Goal: Task Accomplishment & Management: Manage account settings

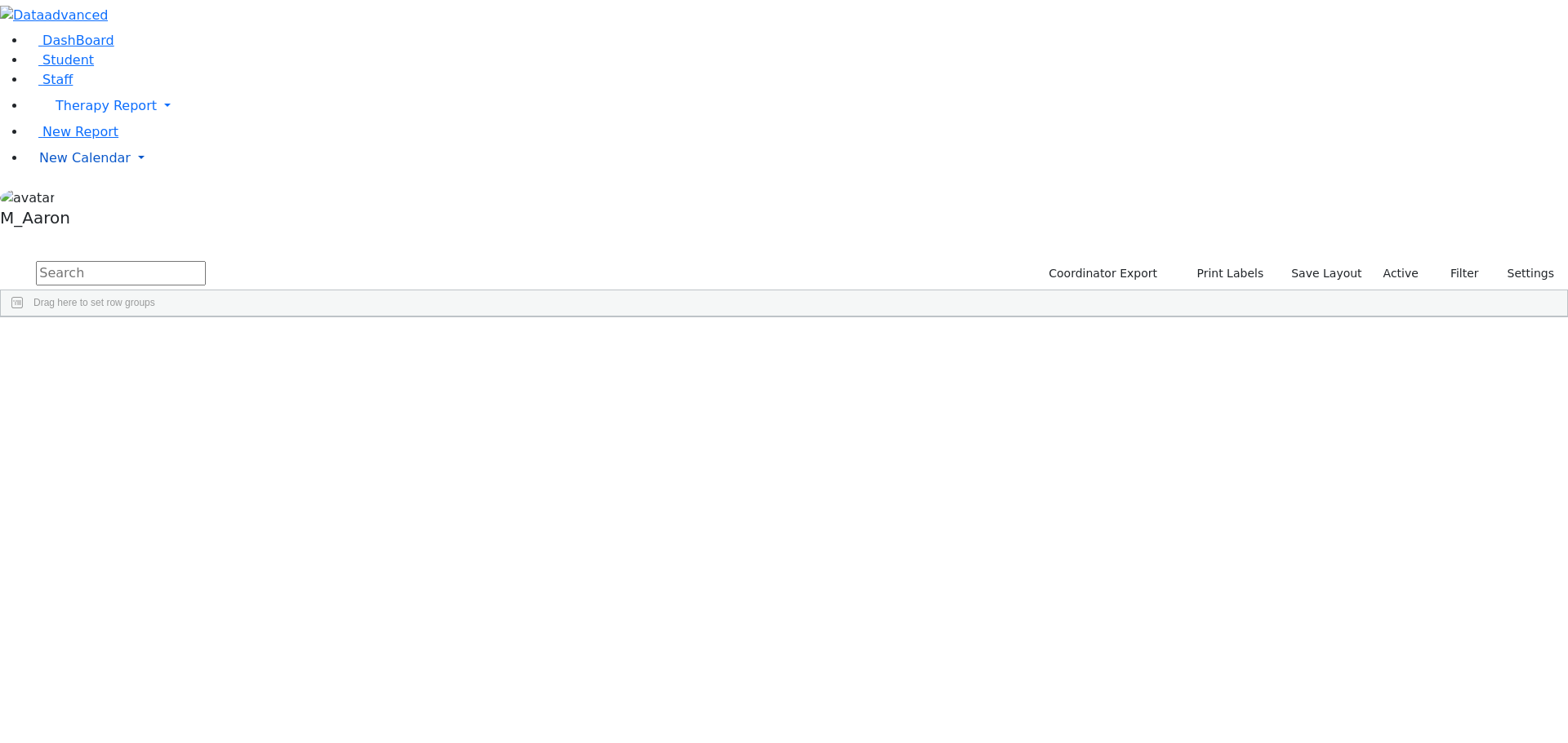
click at [87, 113] on span "New Calendar" at bounding box center [106, 105] width 101 height 15
click at [93, 198] on span "Calendar" at bounding box center [64, 190] width 59 height 15
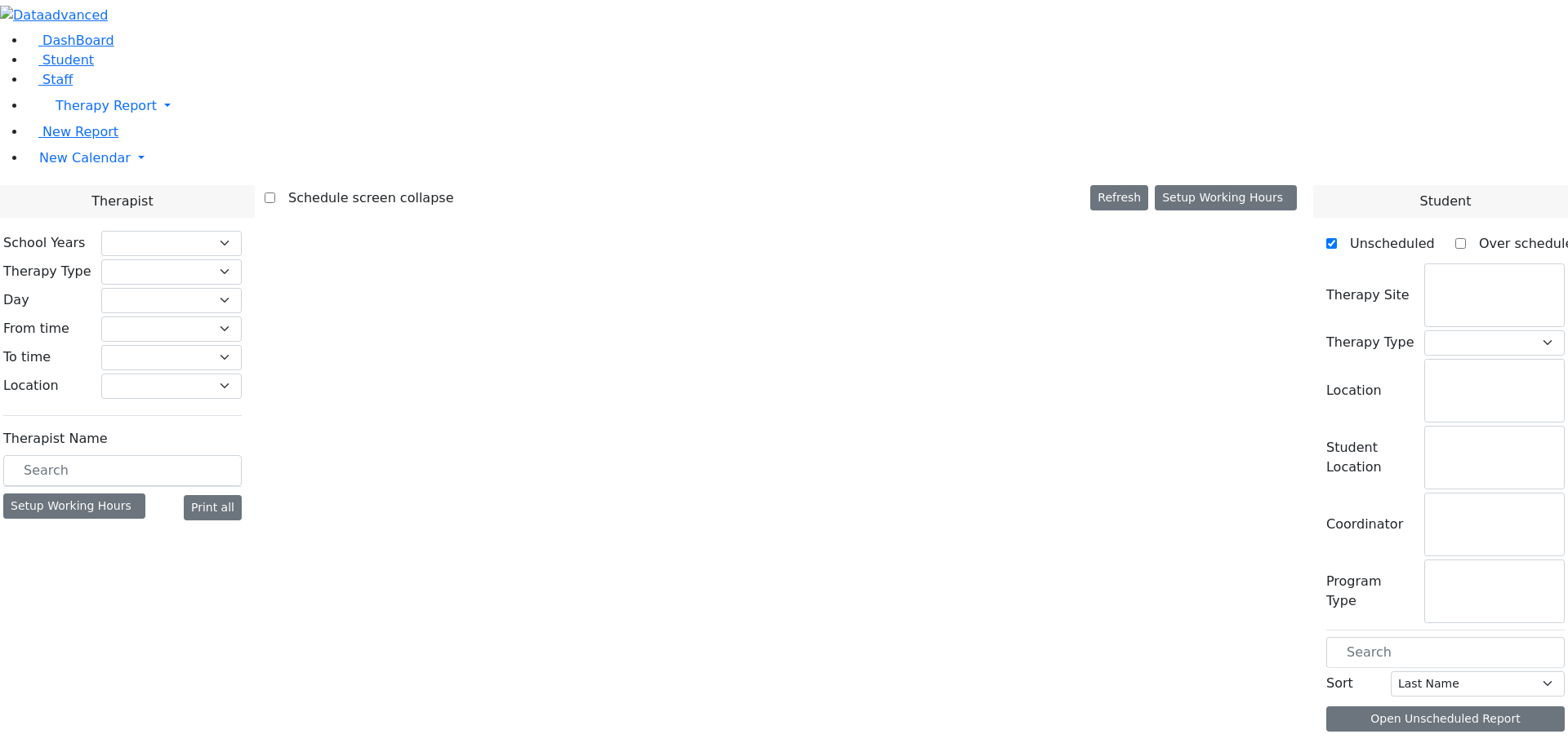
select select "212"
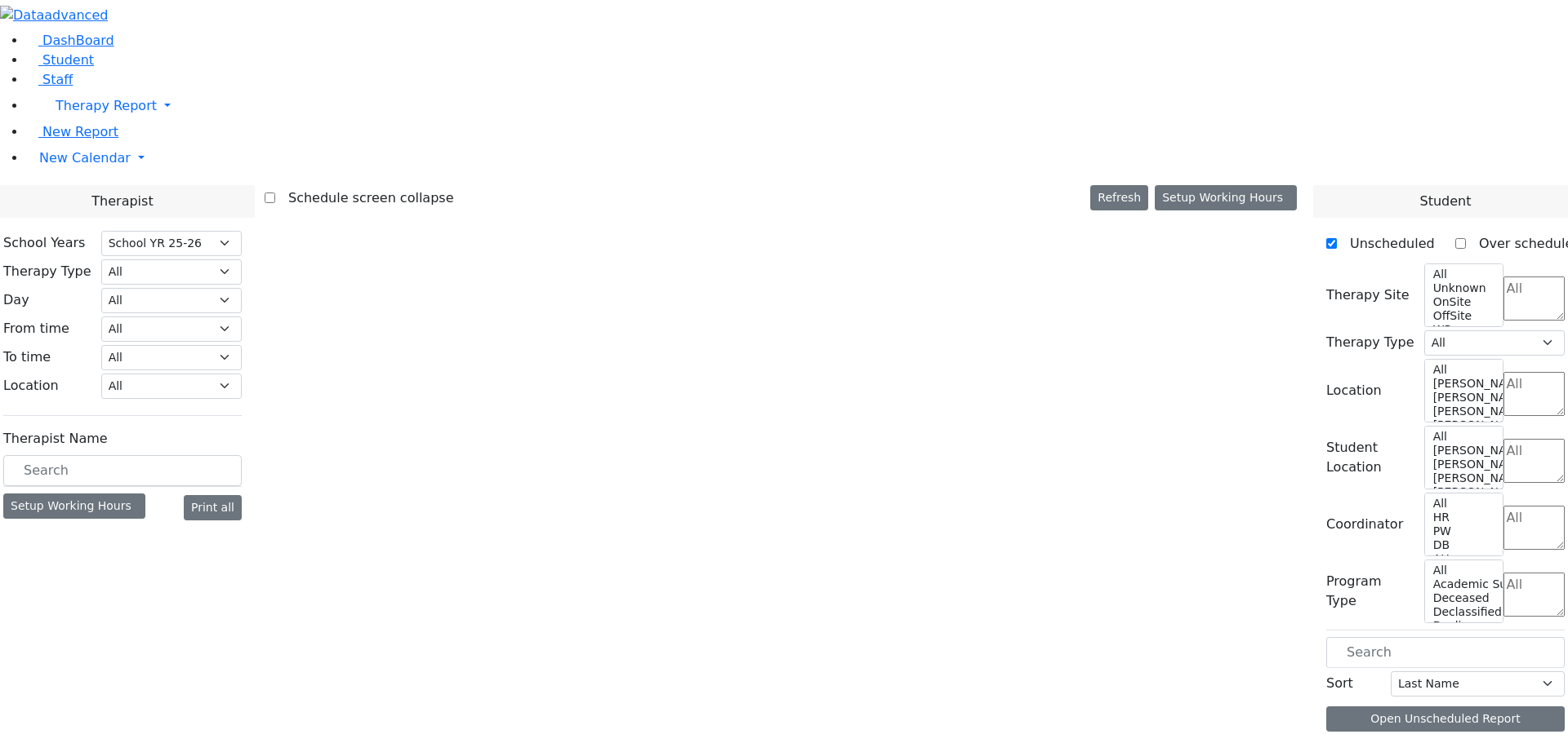
select select "2"
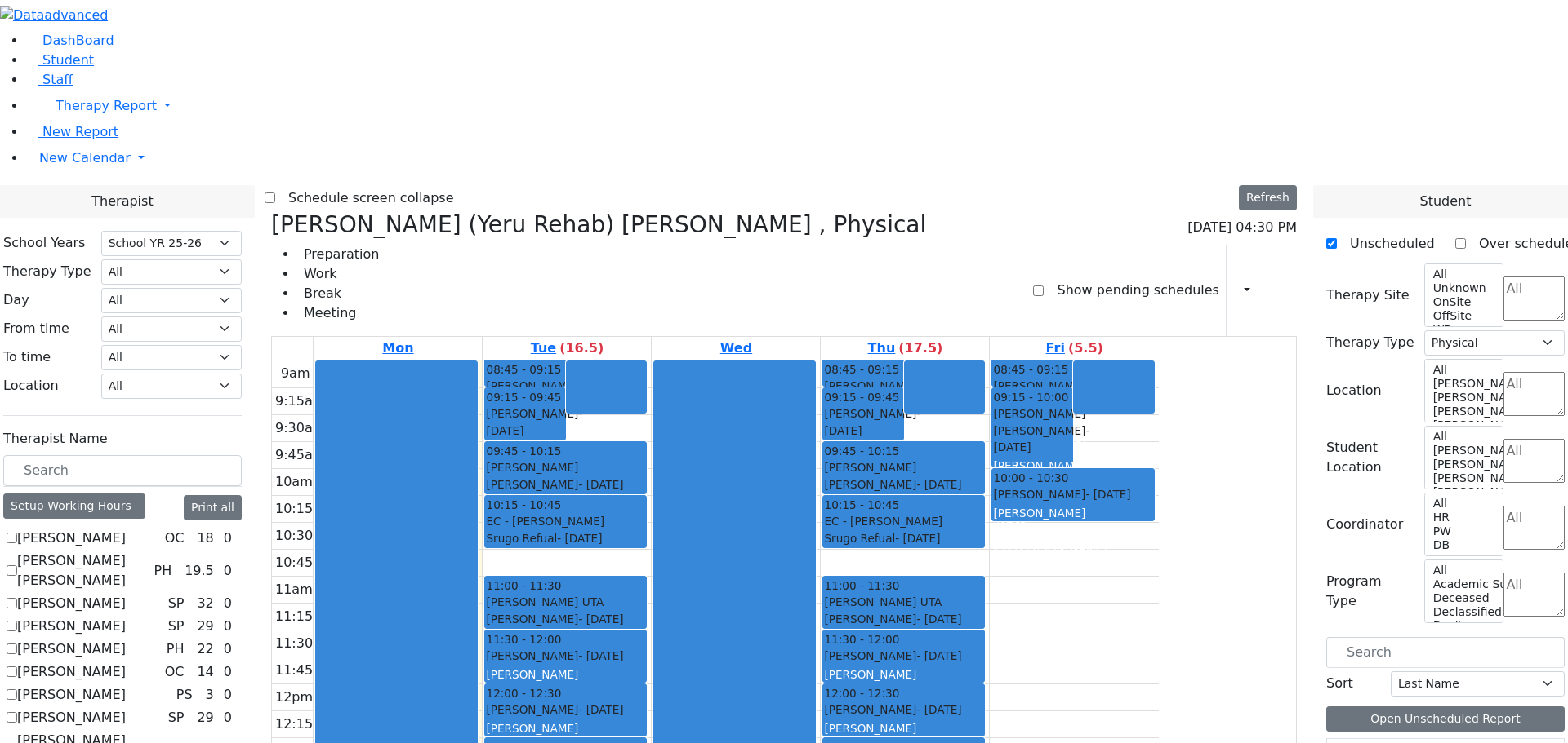
scroll to position [816, 0]
click at [428, 211] on div "Meyer (Yeru Rehab) Shloimy , Physical 08/18/2025 04:30 PM Preparation Work Brea…" at bounding box center [784, 609] width 1039 height 796
click at [271, 211] on icon at bounding box center [271, 225] width 0 height 27
select select
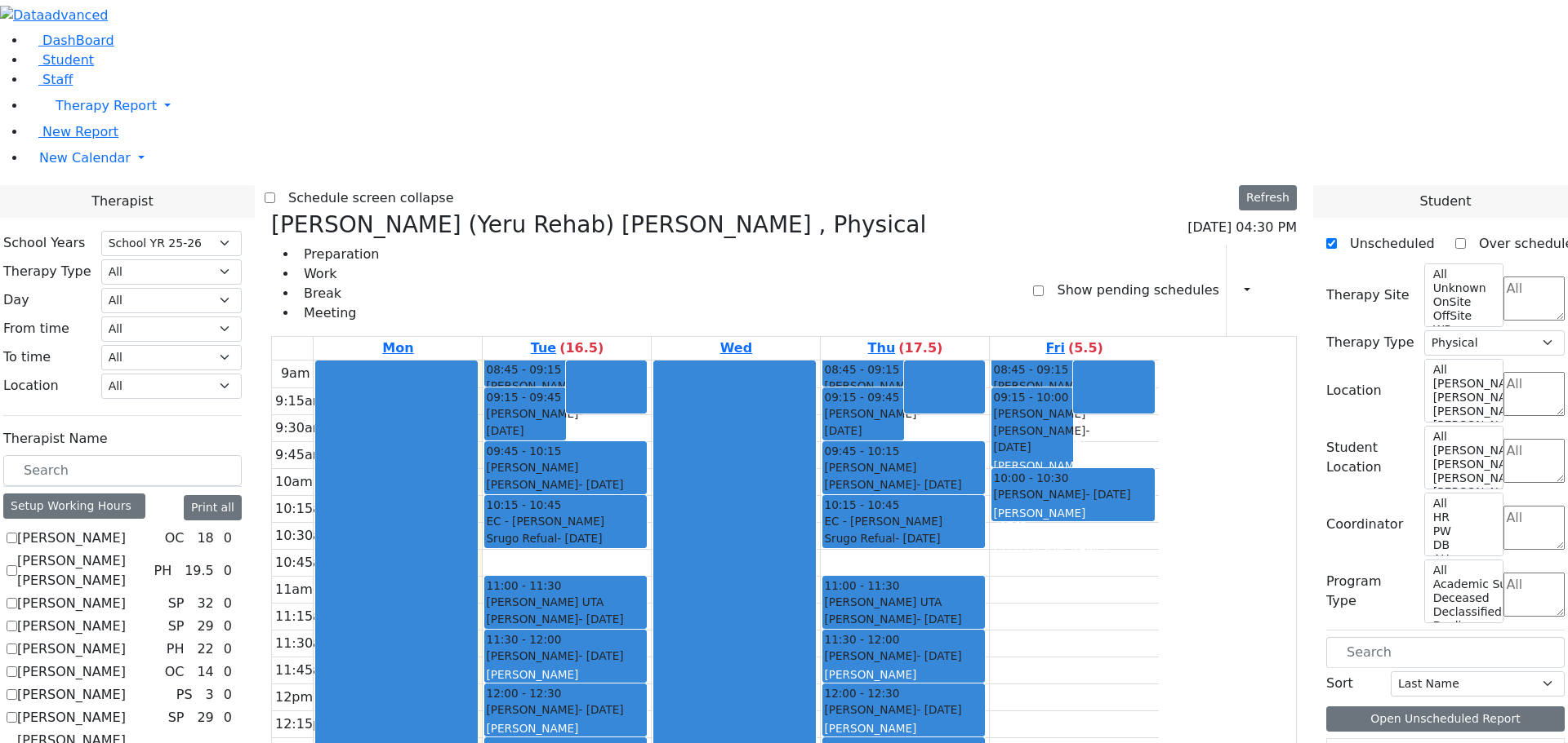
checkbox input "false"
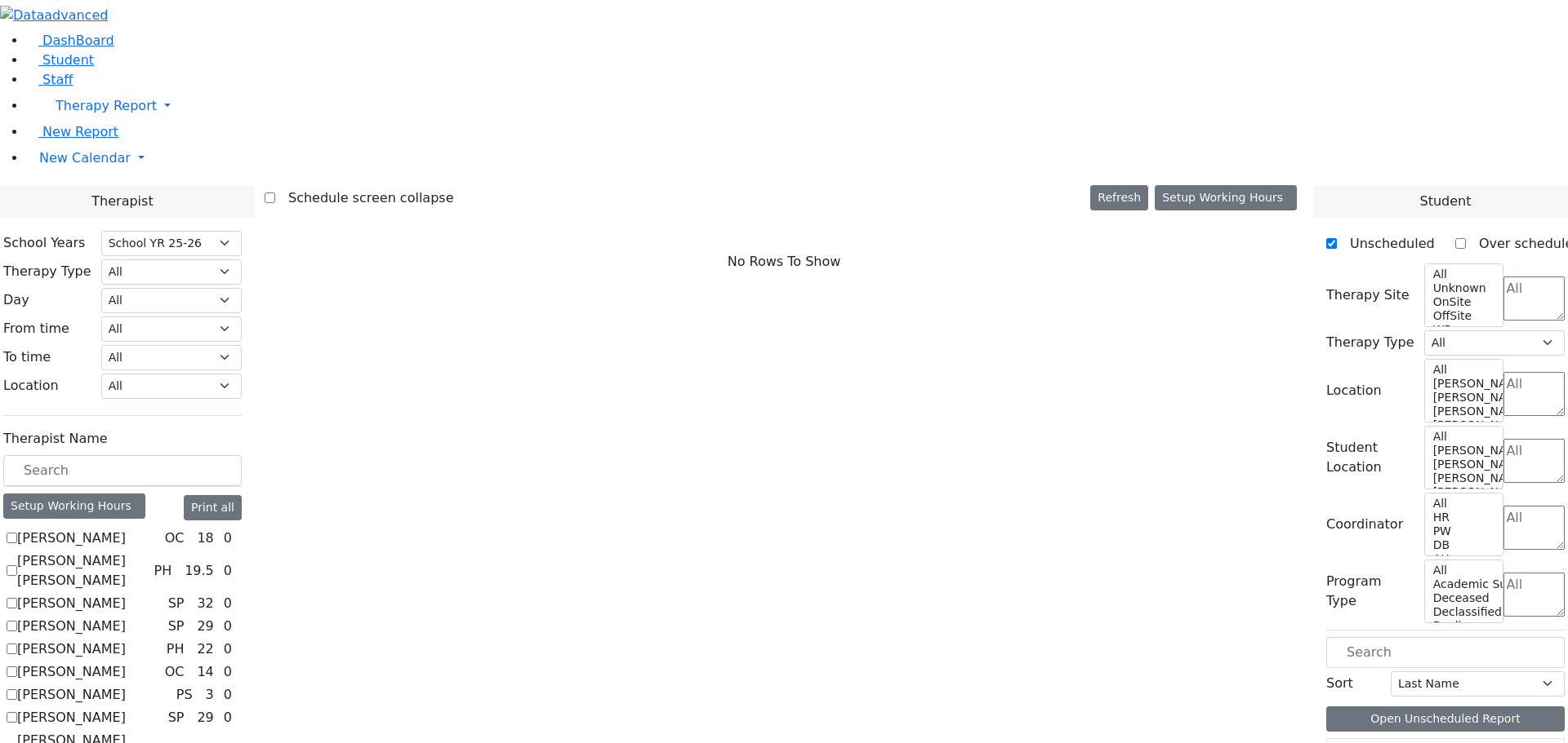
scroll to position [1142, 0]
checkbox input "true"
select select "3"
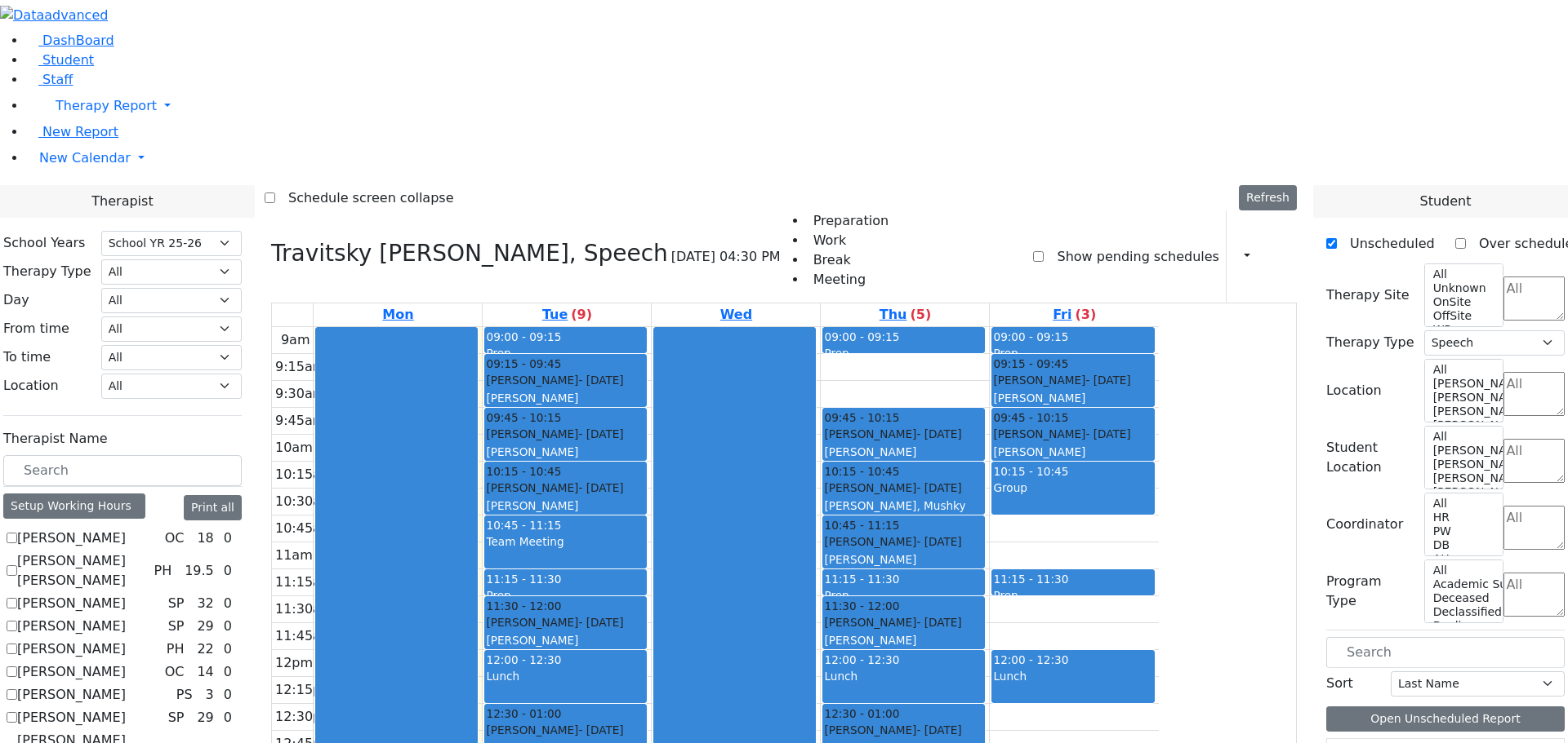
checkbox input "false"
select select
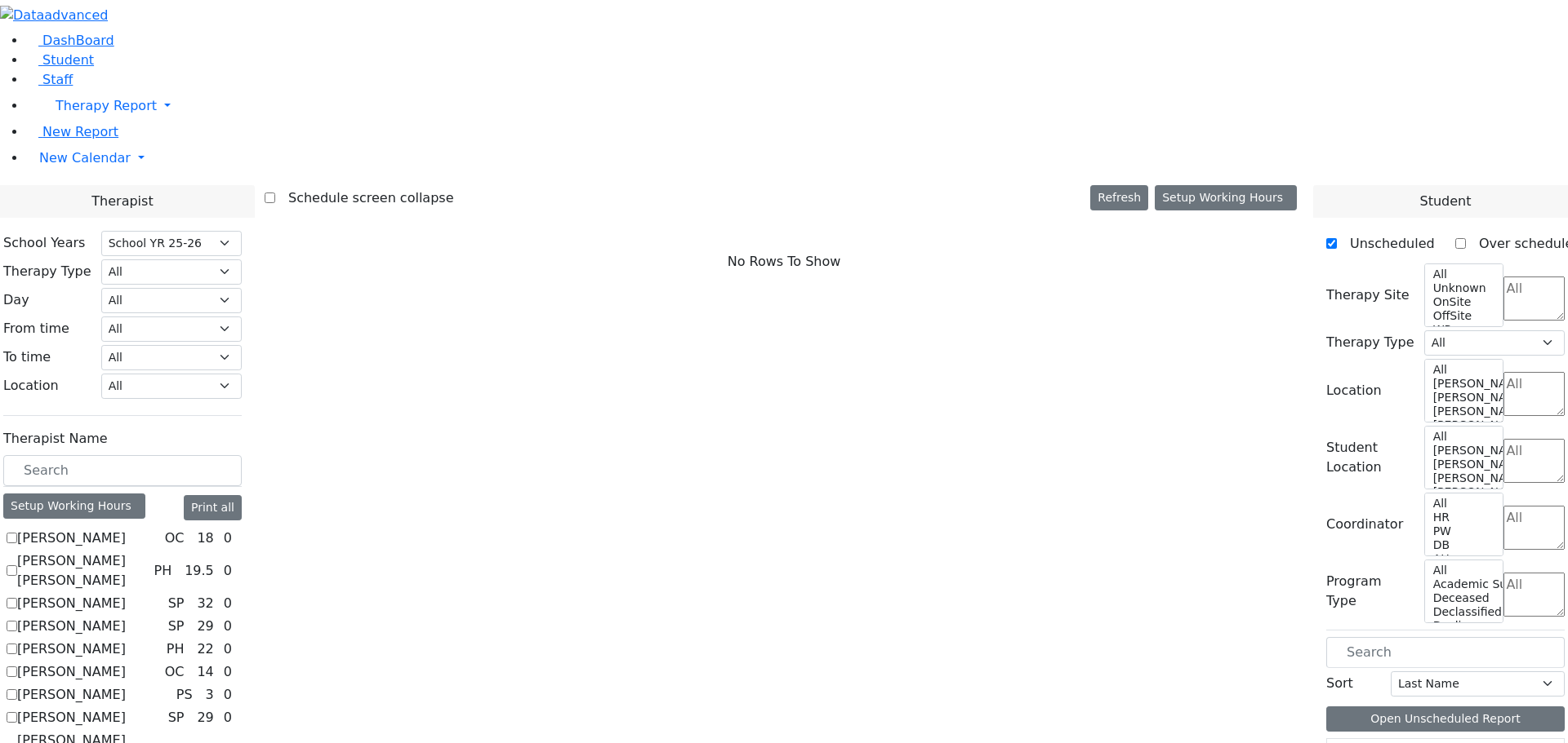
scroll to position [327, 0]
checkbox input "true"
select select "2"
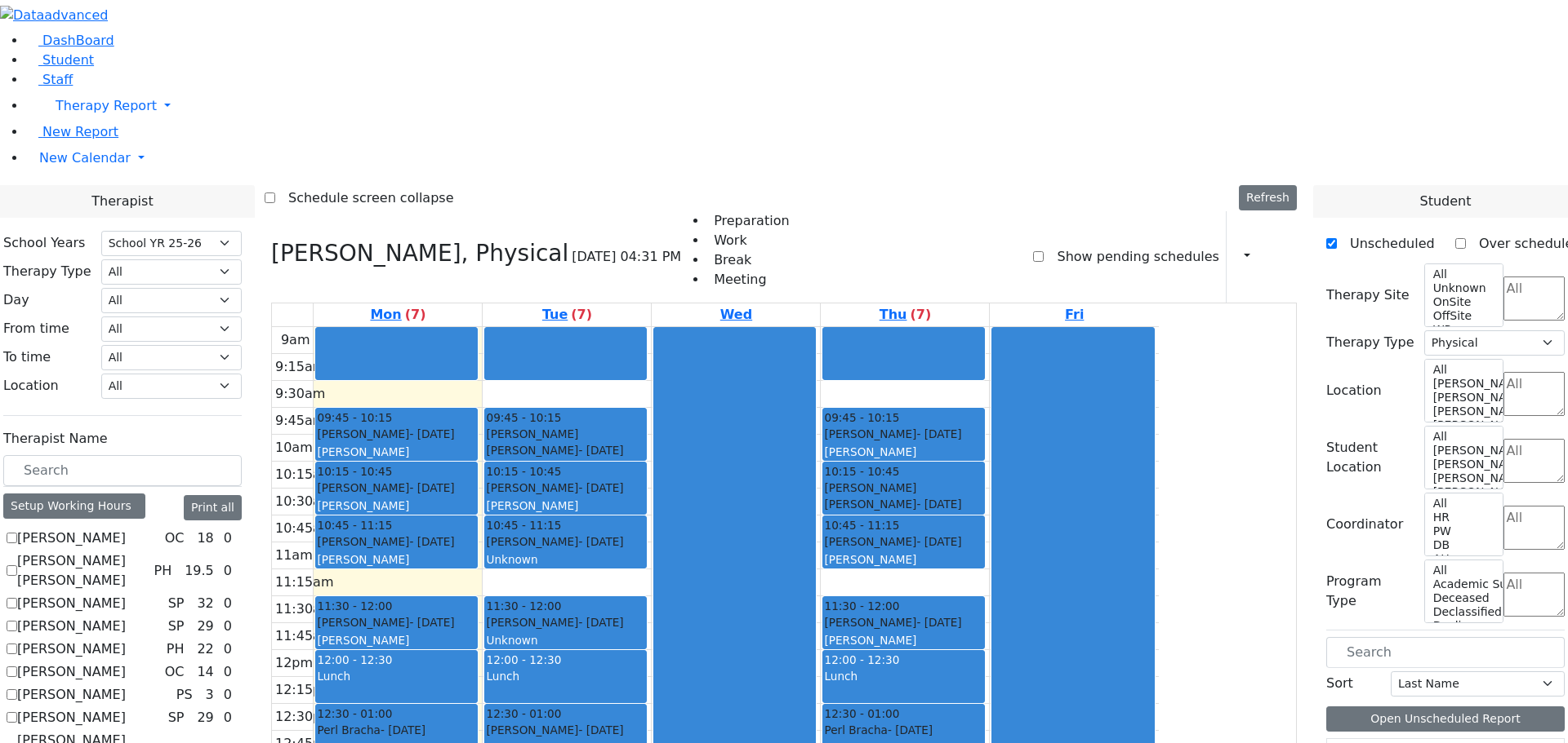
checkbox input "false"
select select
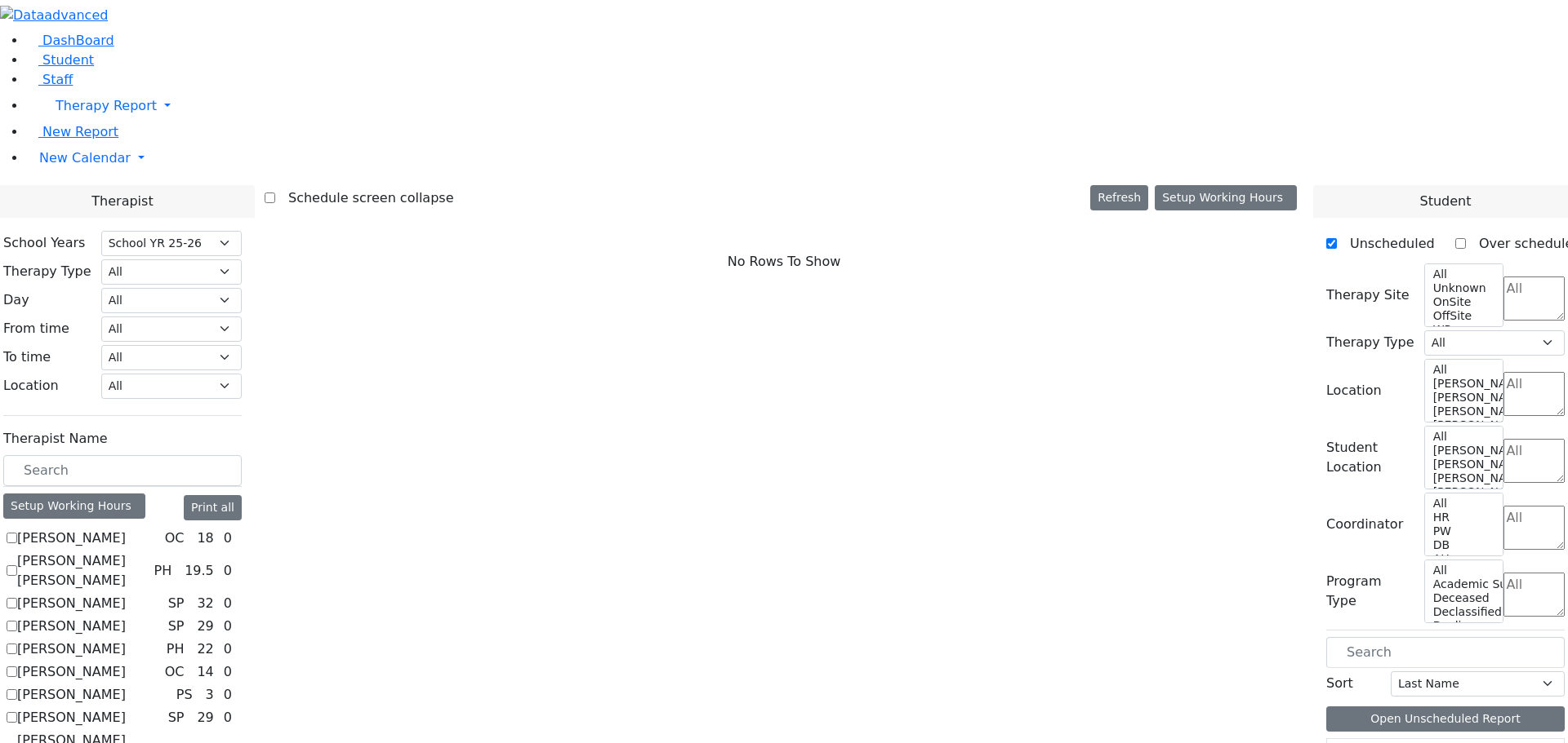
scroll to position [1365, 0]
checkbox input "true"
select select "2"
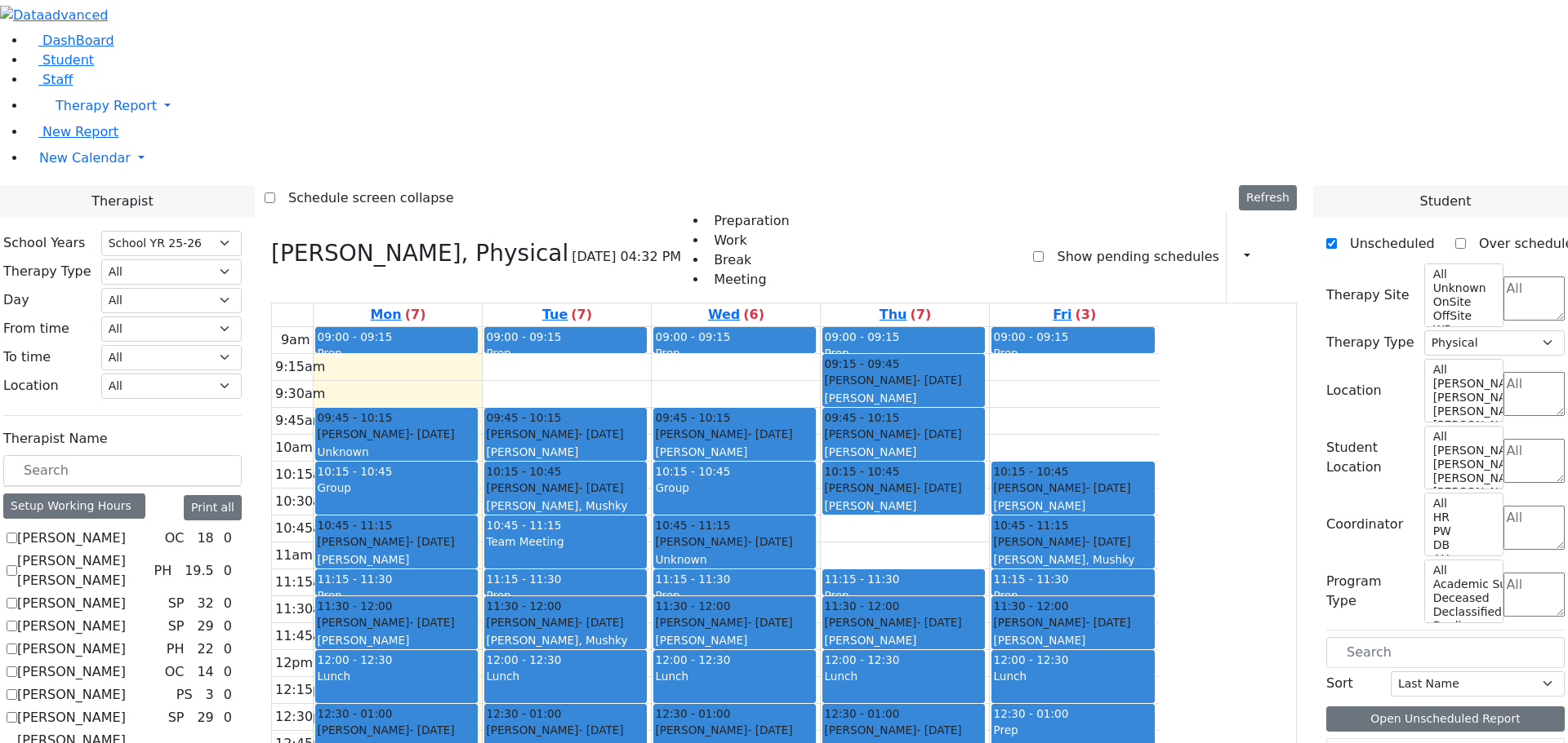
checkbox input "false"
select select
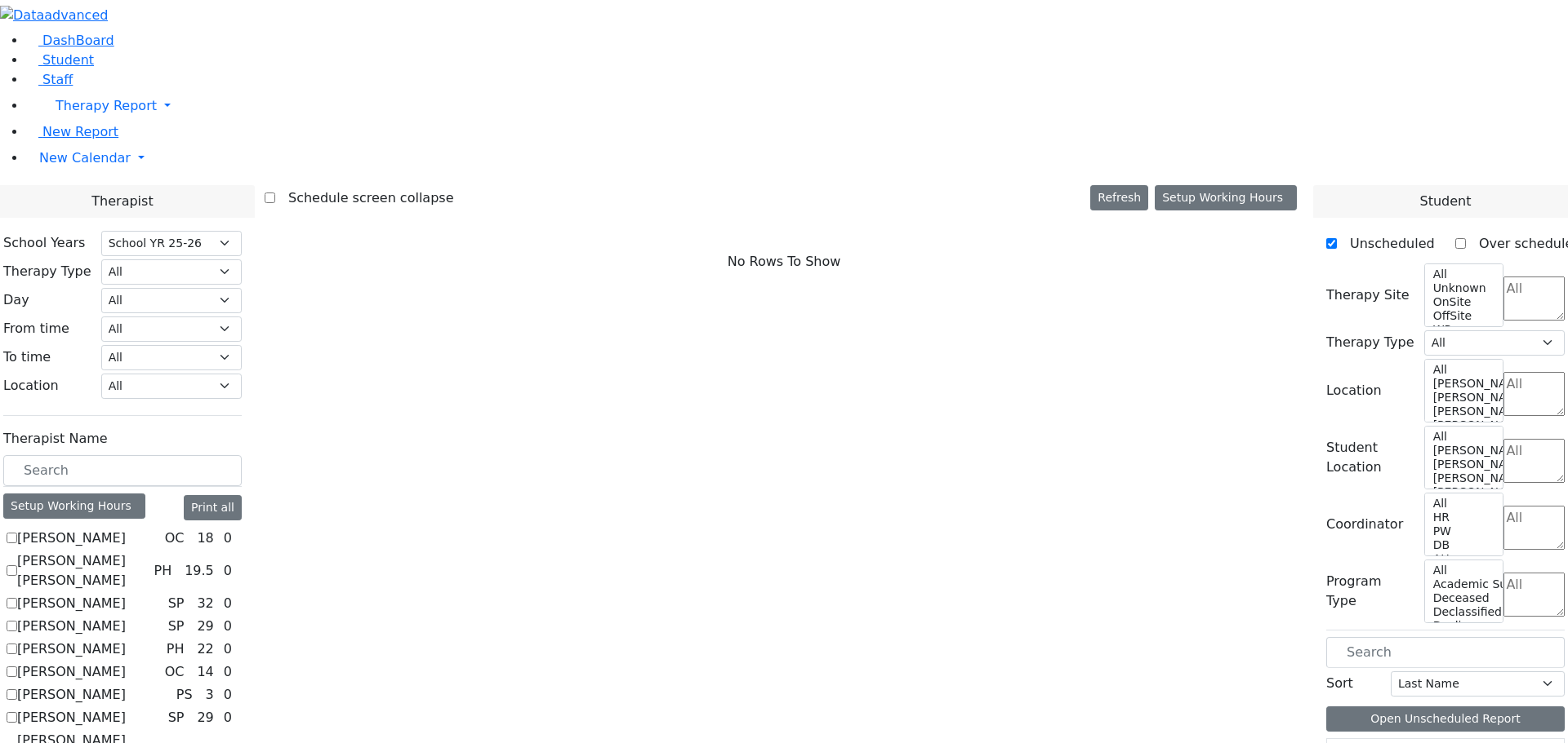
scroll to position [1038, 0]
checkbox input "true"
select select "2"
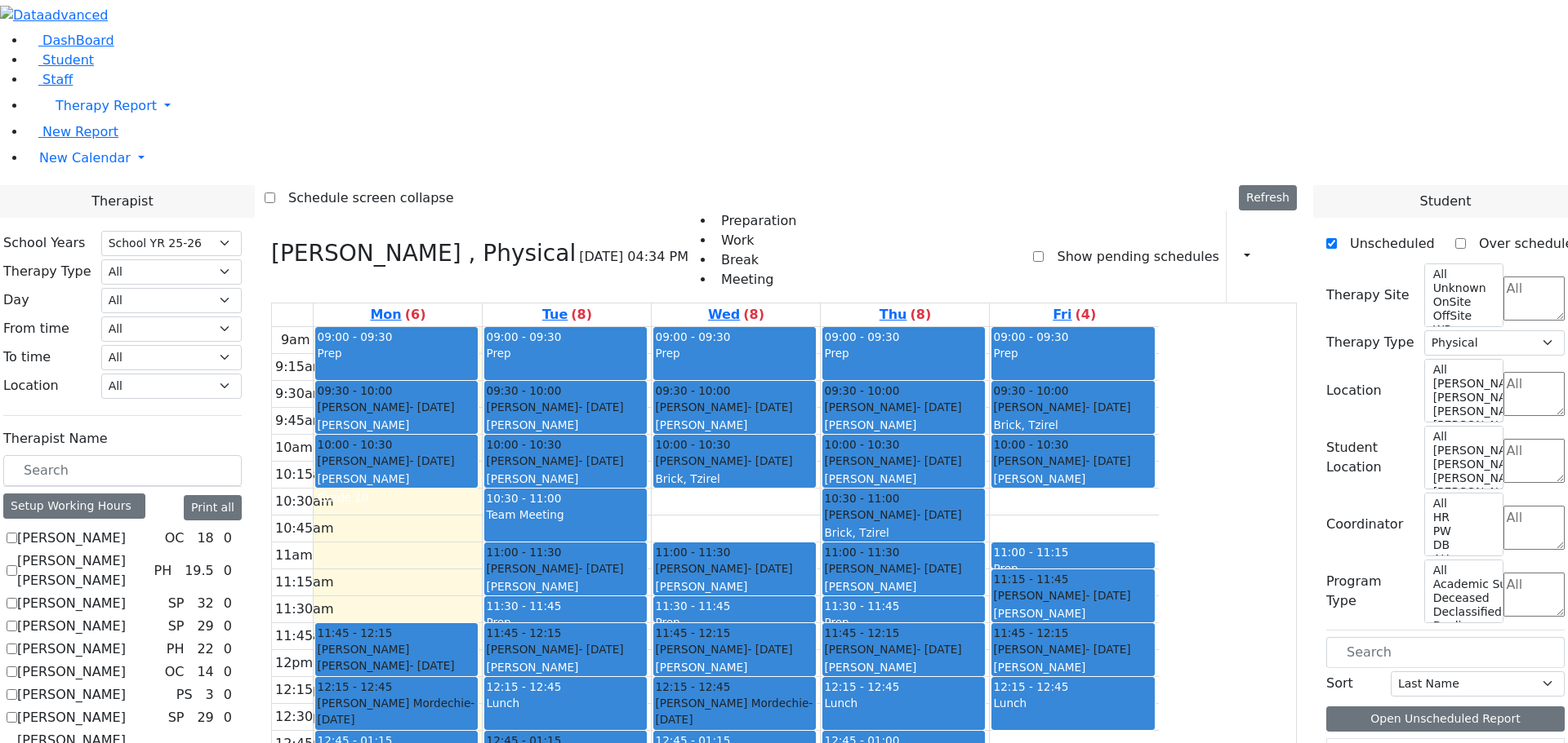
checkbox input "false"
select select
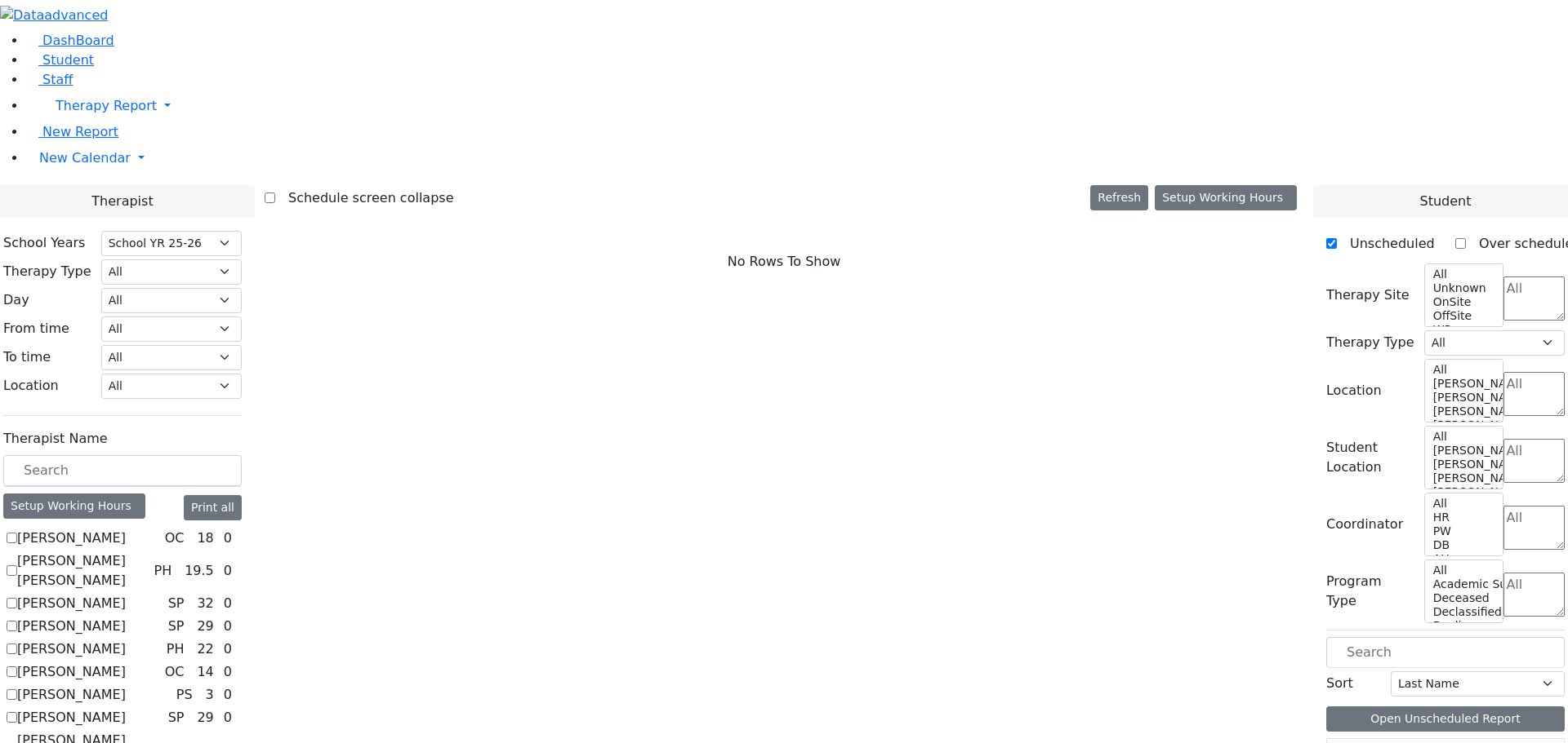
scroll to position [0, 0]
click at [126, 529] on label "[PERSON_NAME]" at bounding box center [71, 539] width 109 height 20
click at [17, 533] on input "[PERSON_NAME]" at bounding box center [12, 538] width 11 height 11
checkbox input "true"
select select "1"
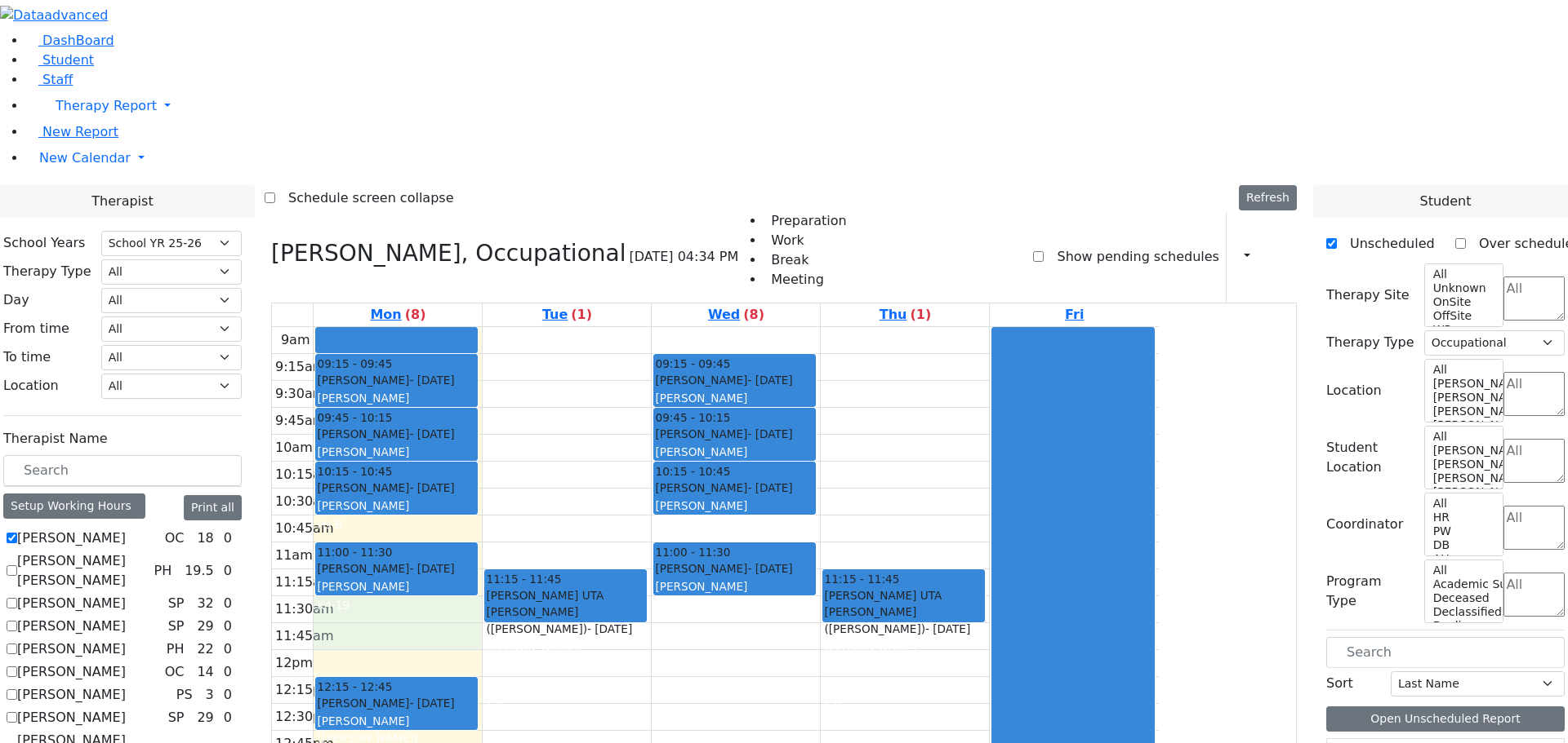
drag, startPoint x: 490, startPoint y: 374, endPoint x: 579, endPoint y: 417, distance: 98.8
click at [579, 417] on div "9am 9:15am 9:30am 9:45am 10am 10:15am 10:30am 10:45am 11am 11:15am 11:30am 11:4…" at bounding box center [715, 650] width 887 height 647
click at [560, 388] on div "9am 9:15am 9:30am 9:45am 10am 10:15am 10:30am 10:45am 11am 11:15am 11:30am 11:4…" at bounding box center [715, 650] width 887 height 647
click at [691, 425] on div "9am 9:15am 9:30am 9:45am 10am 10:15am 10:30am 10:45am 11am 11:15am 11:30am 11:4…" at bounding box center [715, 650] width 887 height 647
click at [550, 389] on div "9am 9:15am 9:30am 9:45am 10am 10:15am 10:30am 10:45am 11am 11:15am 11:30am 11:4…" at bounding box center [715, 650] width 887 height 647
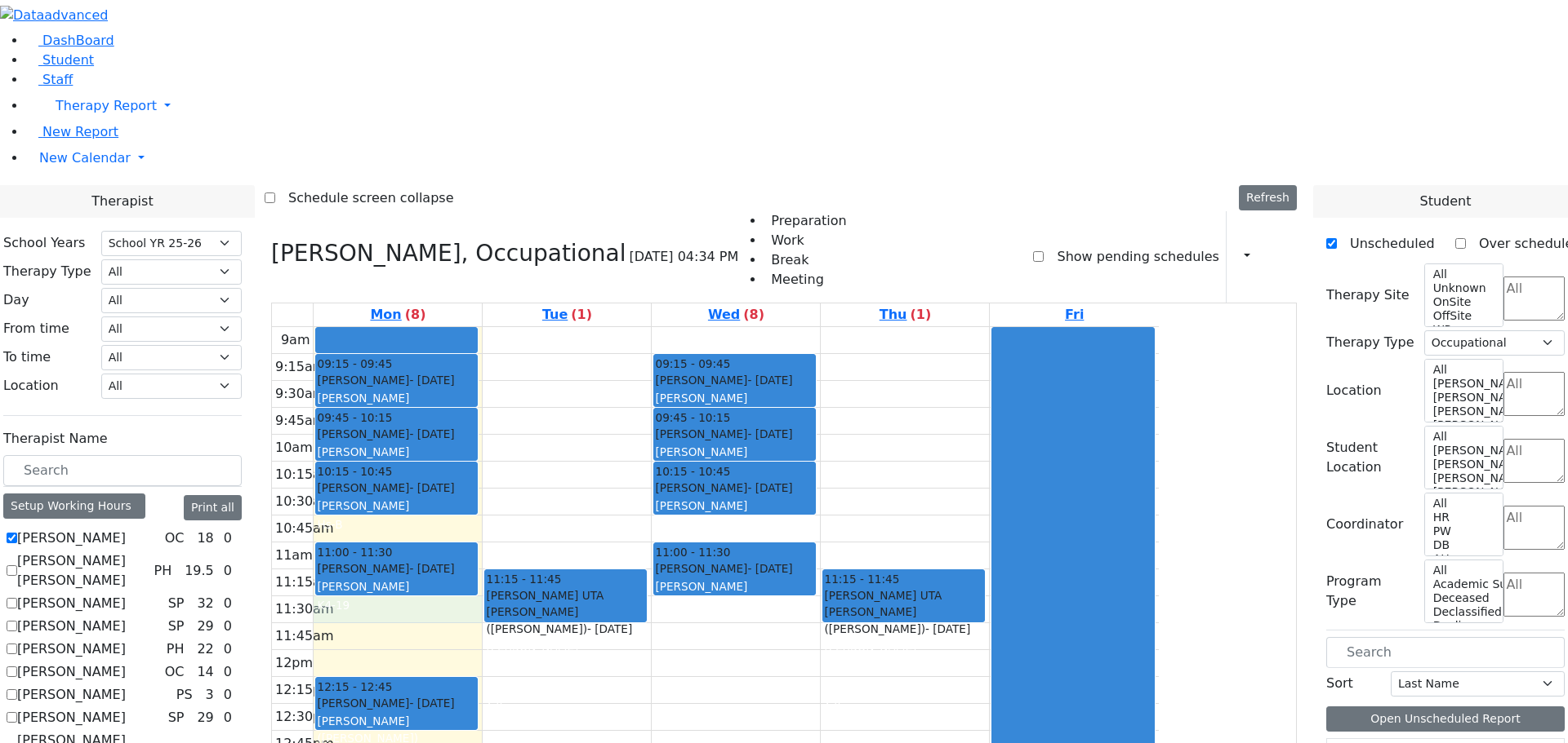
click at [126, 529] on label "[PERSON_NAME]" at bounding box center [71, 539] width 109 height 20
click at [17, 533] on input "[PERSON_NAME]" at bounding box center [12, 538] width 11 height 11
checkbox input "false"
select select
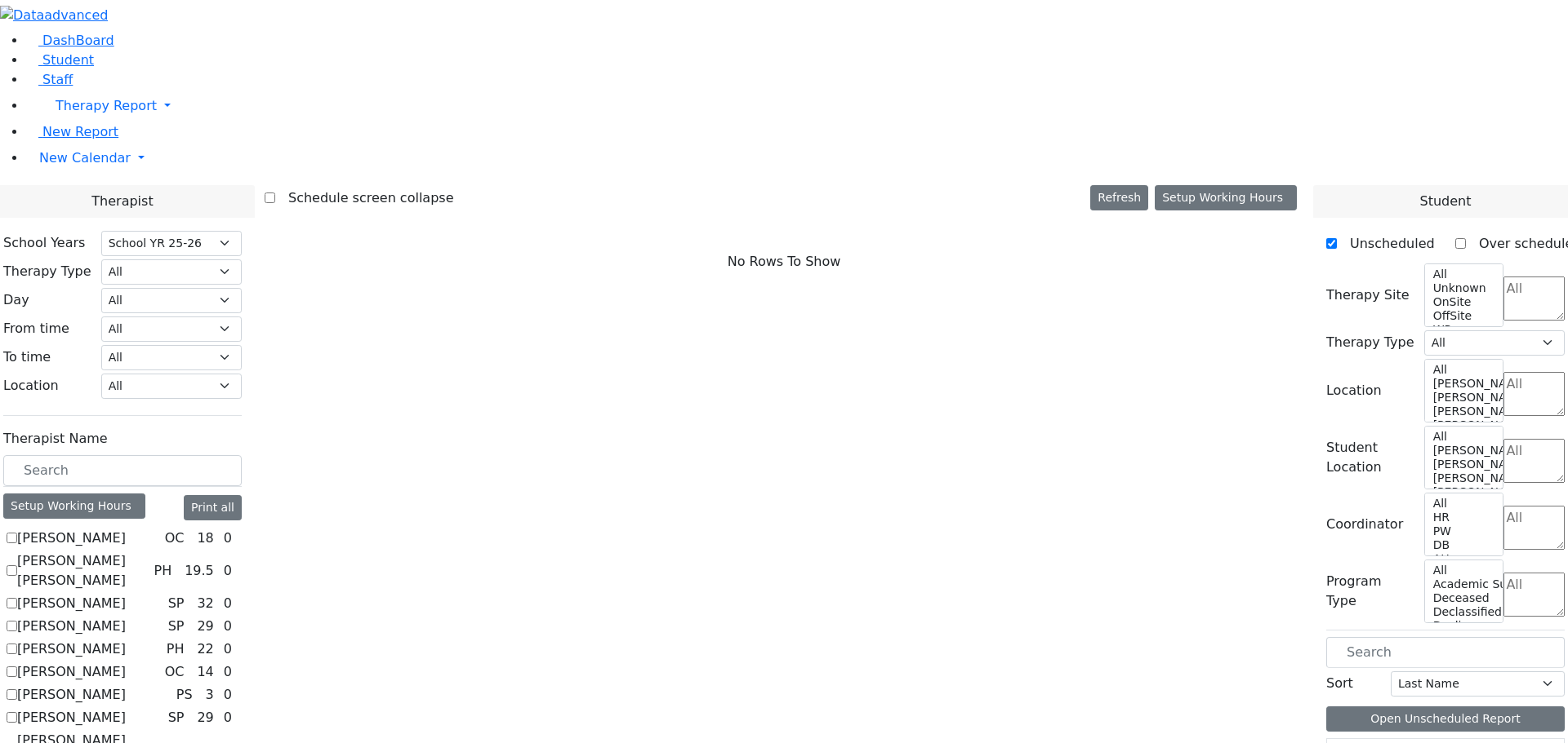
scroll to position [1365, 0]
checkbox input "true"
select select "2"
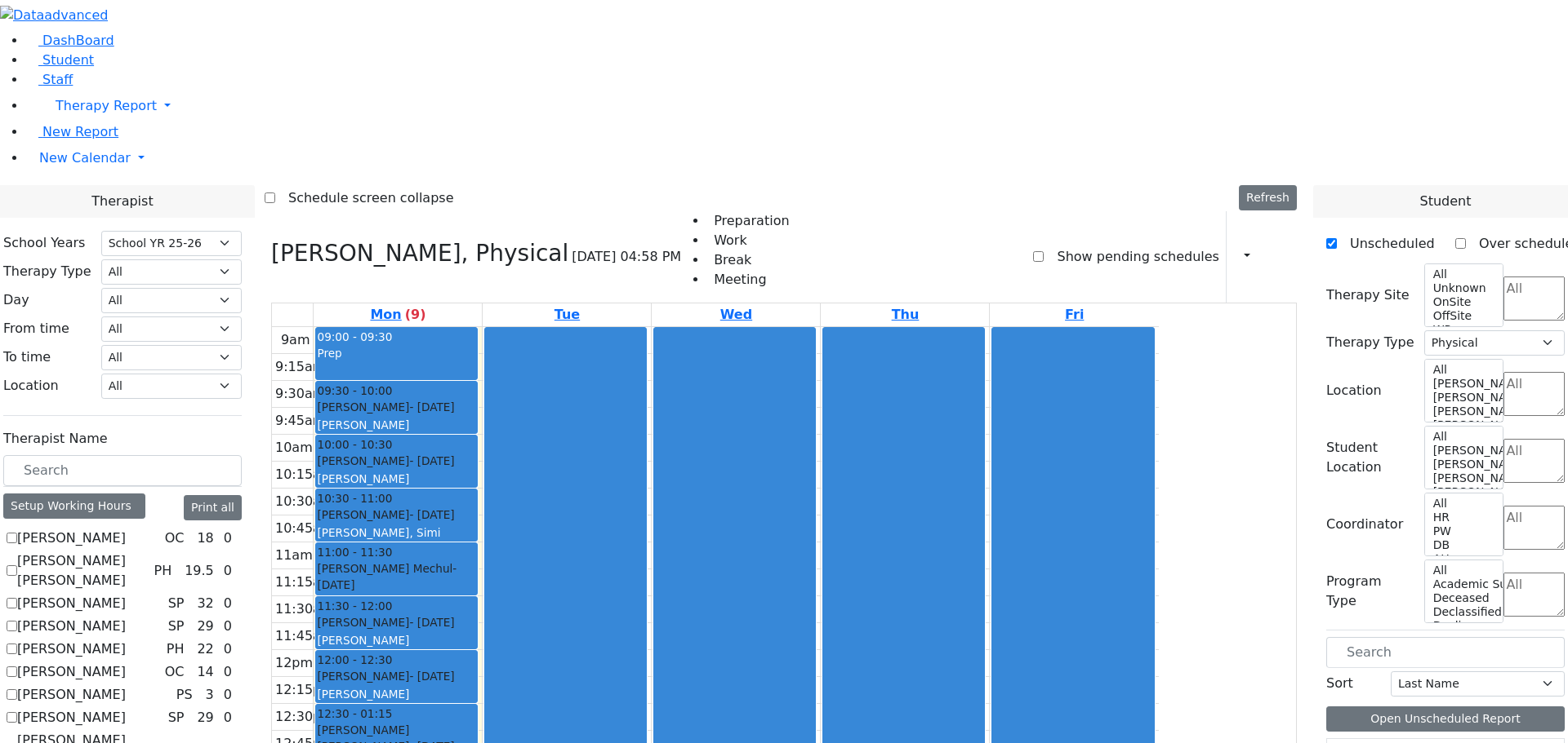
checkbox input "false"
select select
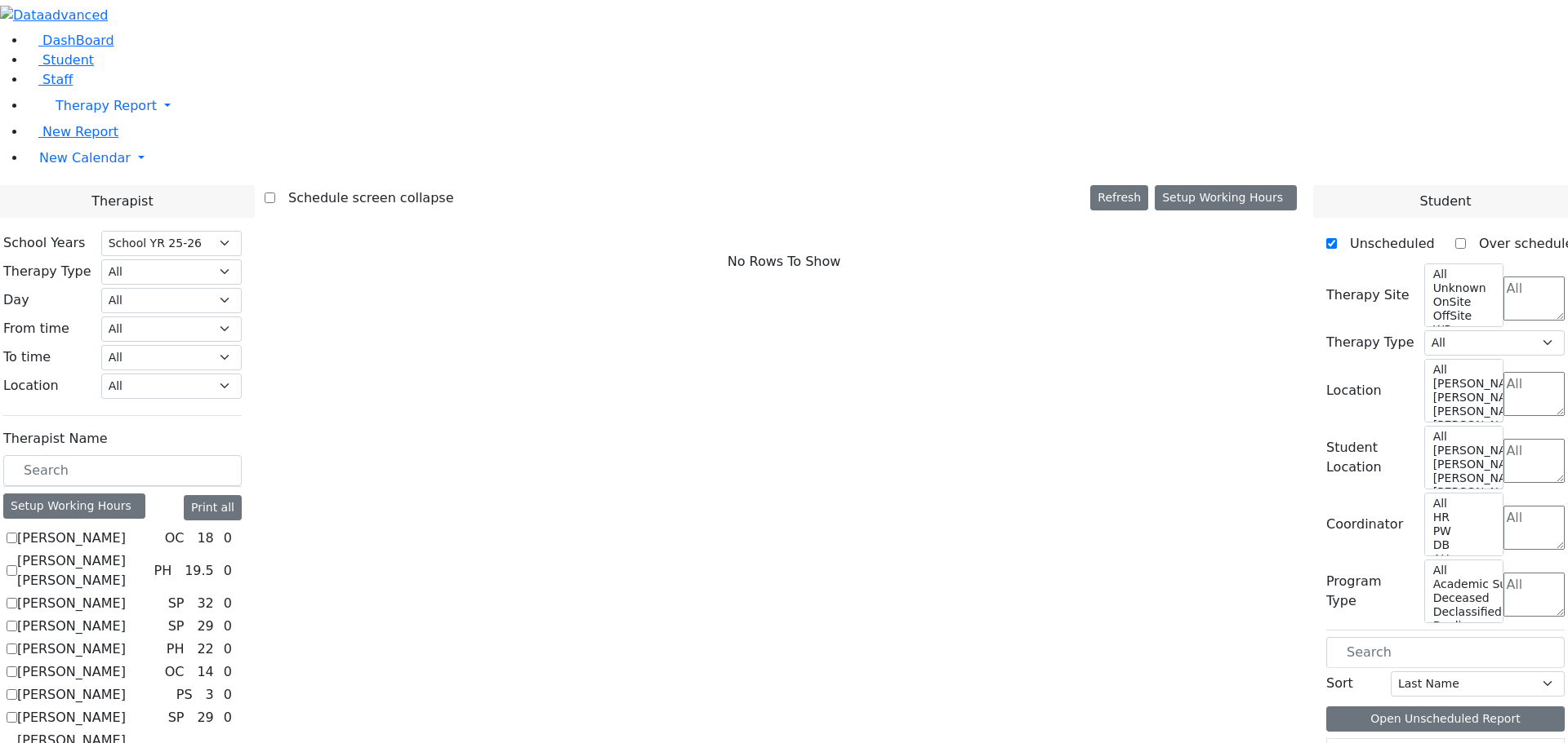
scroll to position [653, 0]
checkbox input "true"
select select "2"
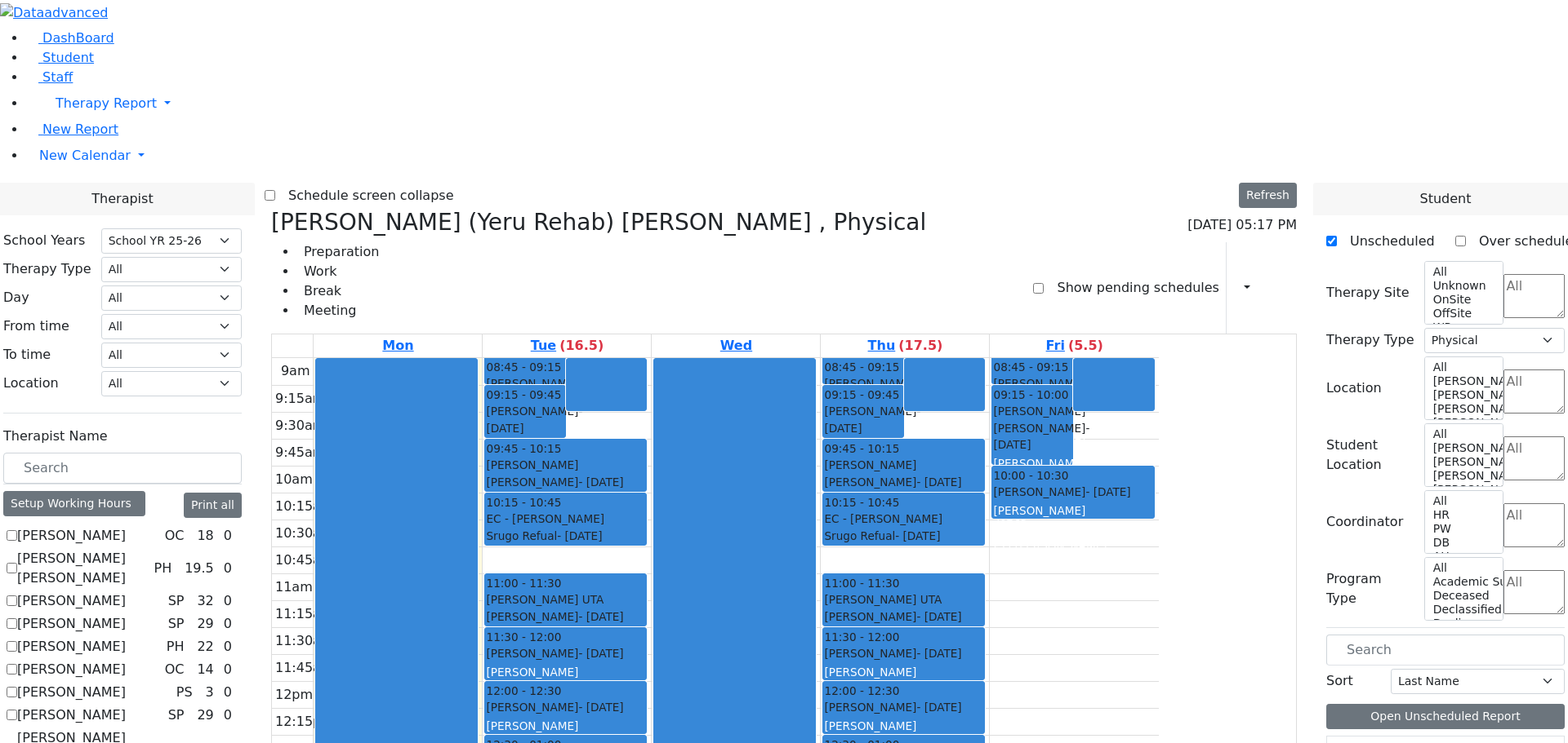
scroll to position [0, 0]
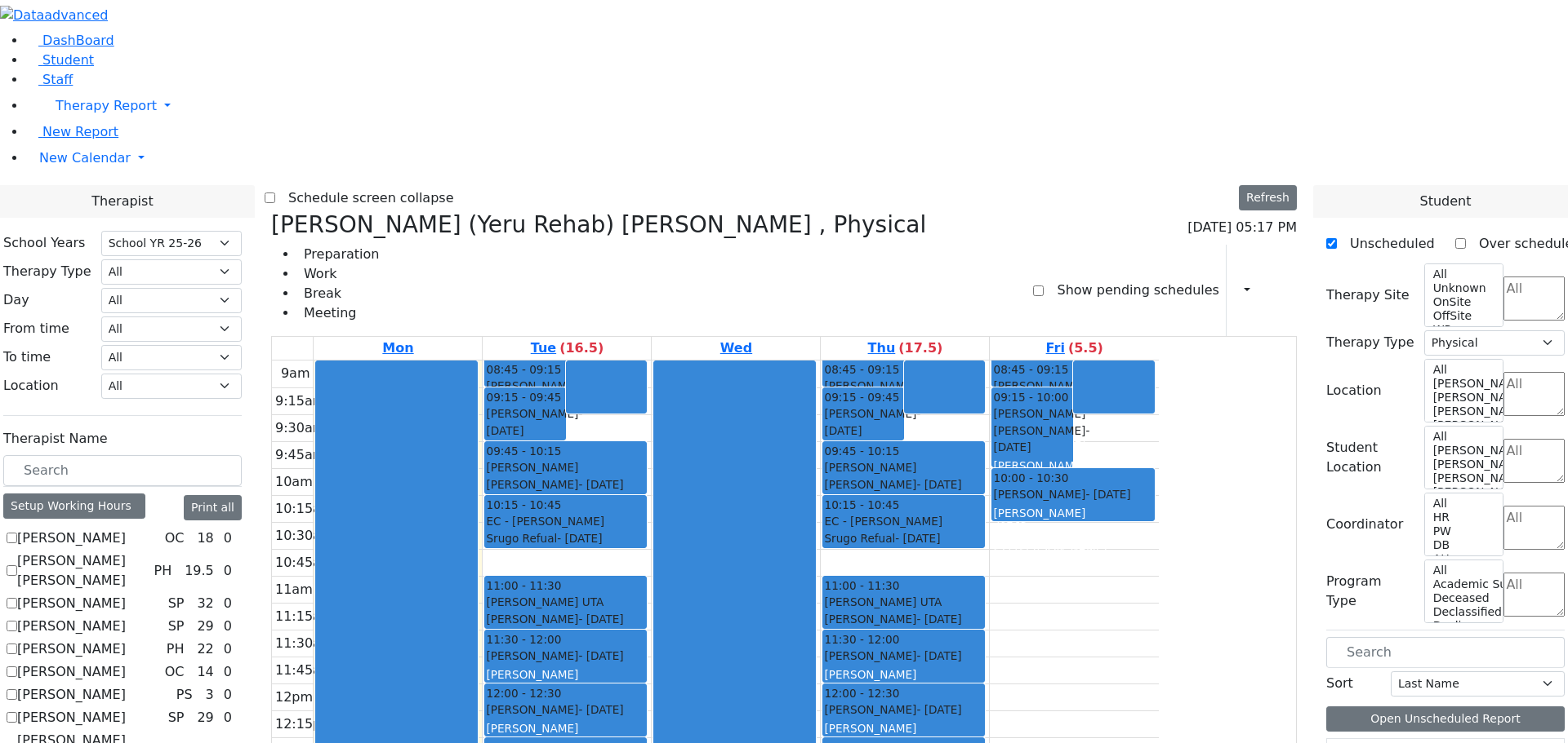
checkbox input "false"
select select
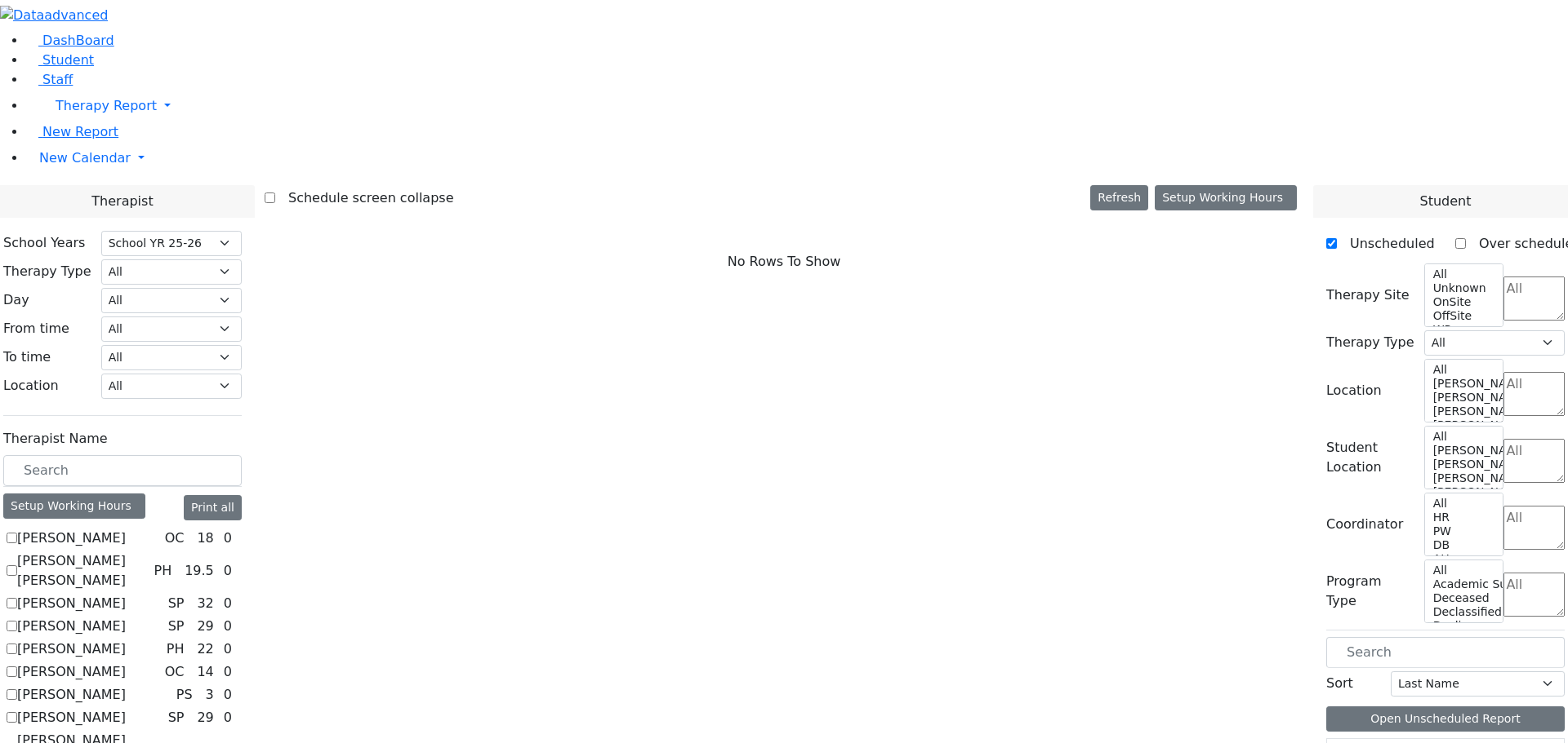
scroll to position [571, 0]
click at [242, 455] on input "text" at bounding box center [122, 470] width 239 height 31
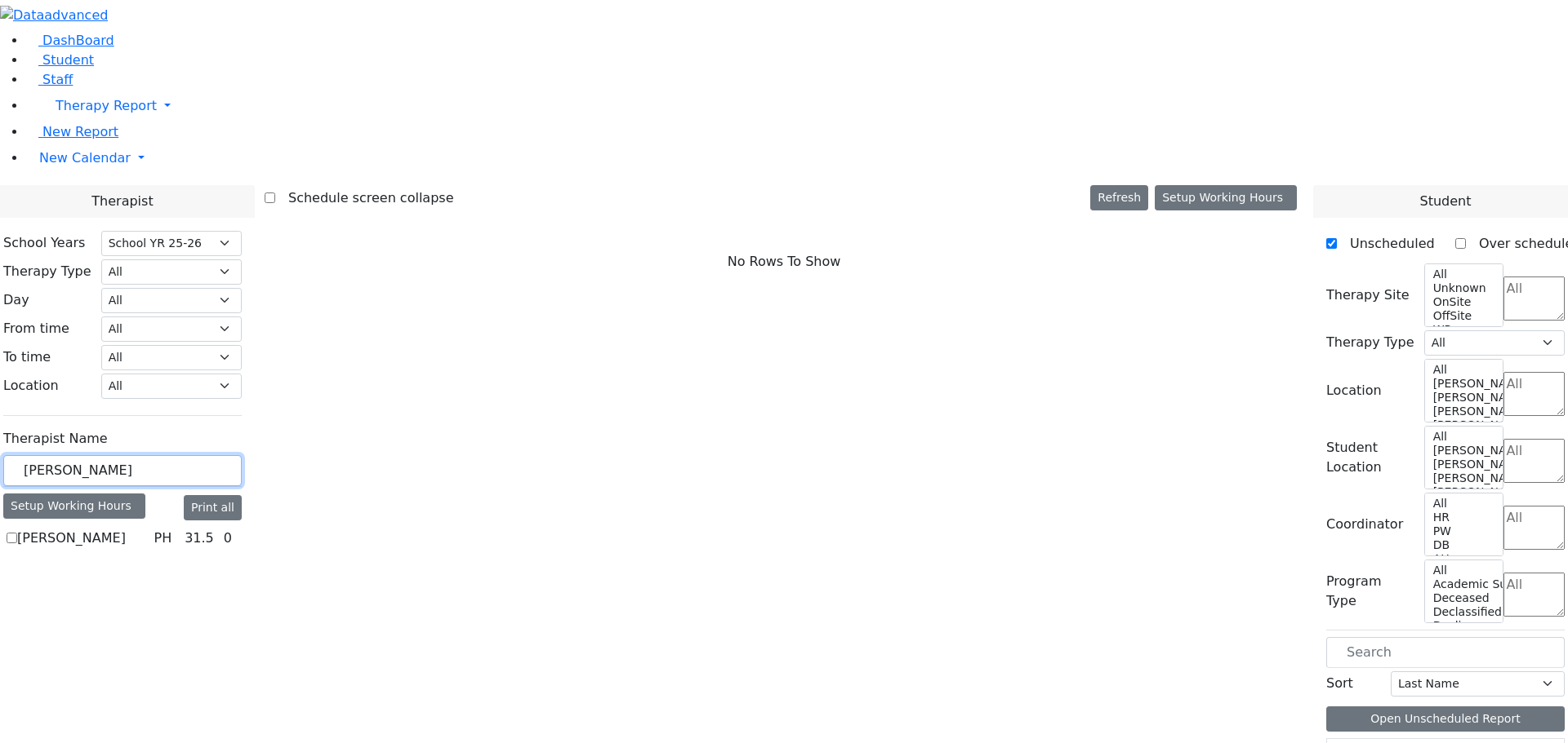
type input "[PERSON_NAME]"
click at [126, 529] on label "[PERSON_NAME]" at bounding box center [71, 539] width 109 height 20
click at [17, 533] on input "[PERSON_NAME]" at bounding box center [12, 538] width 11 height 11
checkbox input "true"
select select "2"
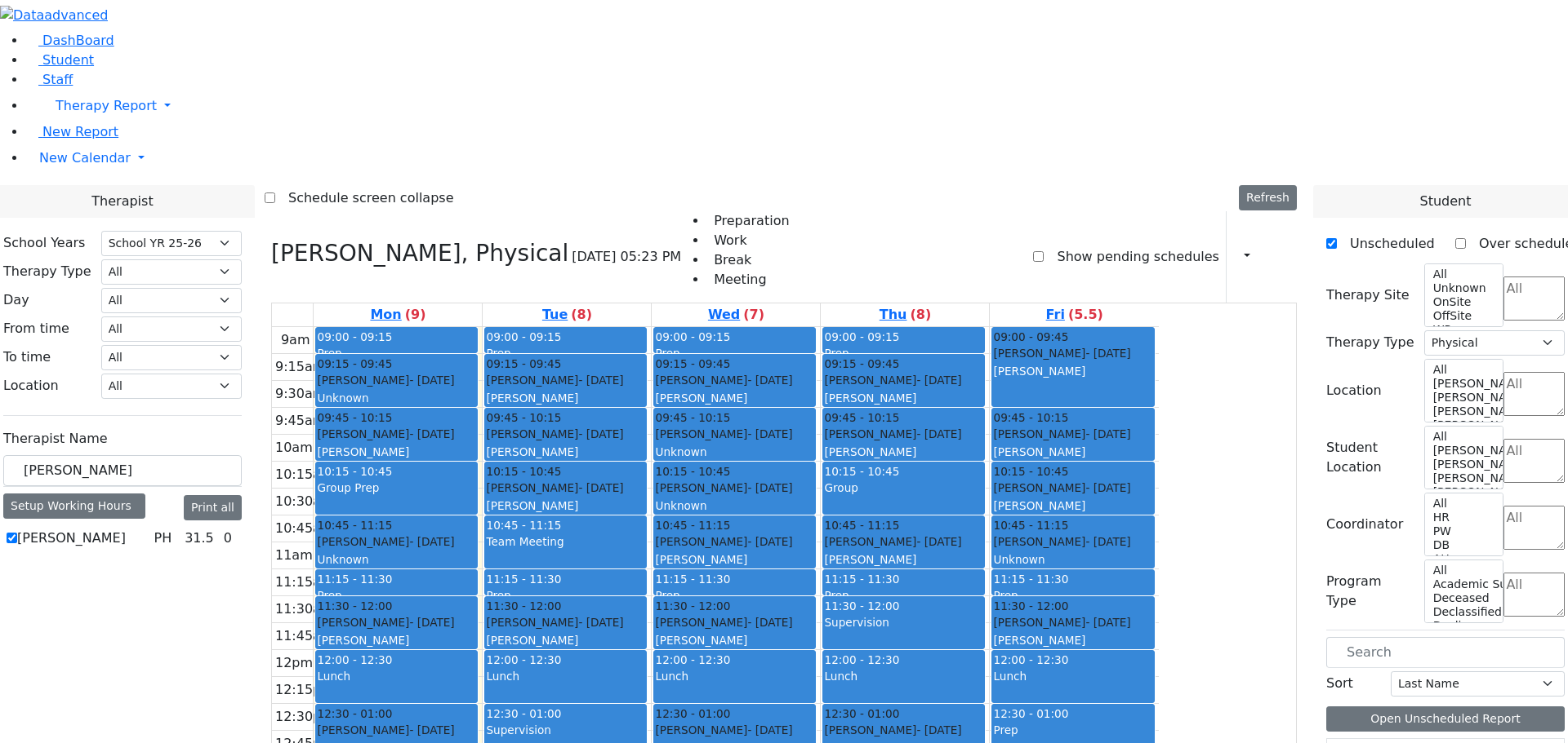
click at [126, 529] on label "[PERSON_NAME]" at bounding box center [71, 539] width 109 height 20
click at [17, 533] on input "[PERSON_NAME]" at bounding box center [12, 538] width 11 height 11
checkbox input "false"
select select
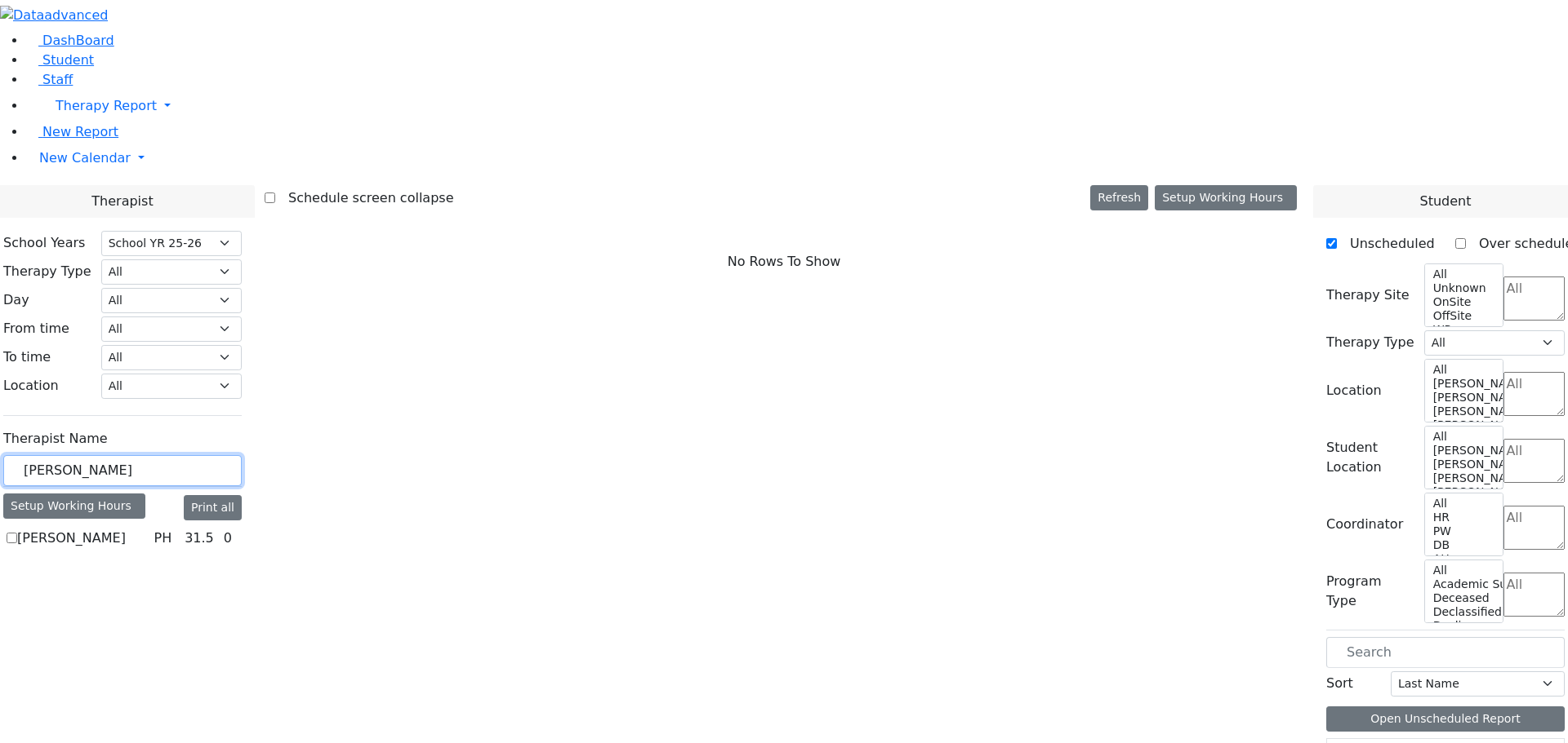
drag, startPoint x: 258, startPoint y: 285, endPoint x: 195, endPoint y: 285, distance: 63.0
click at [195, 285] on div "School Years Select School YR Summer YR 25 School YR 25-26 Summer YR 25 School …" at bounding box center [122, 391] width 265 height 347
type input "abramsky"
click at [147, 529] on label "[PERSON_NAME] [PERSON_NAME]" at bounding box center [82, 549] width 130 height 40
click at [17, 542] on input "[PERSON_NAME] [PERSON_NAME]" at bounding box center [12, 548] width 11 height 11
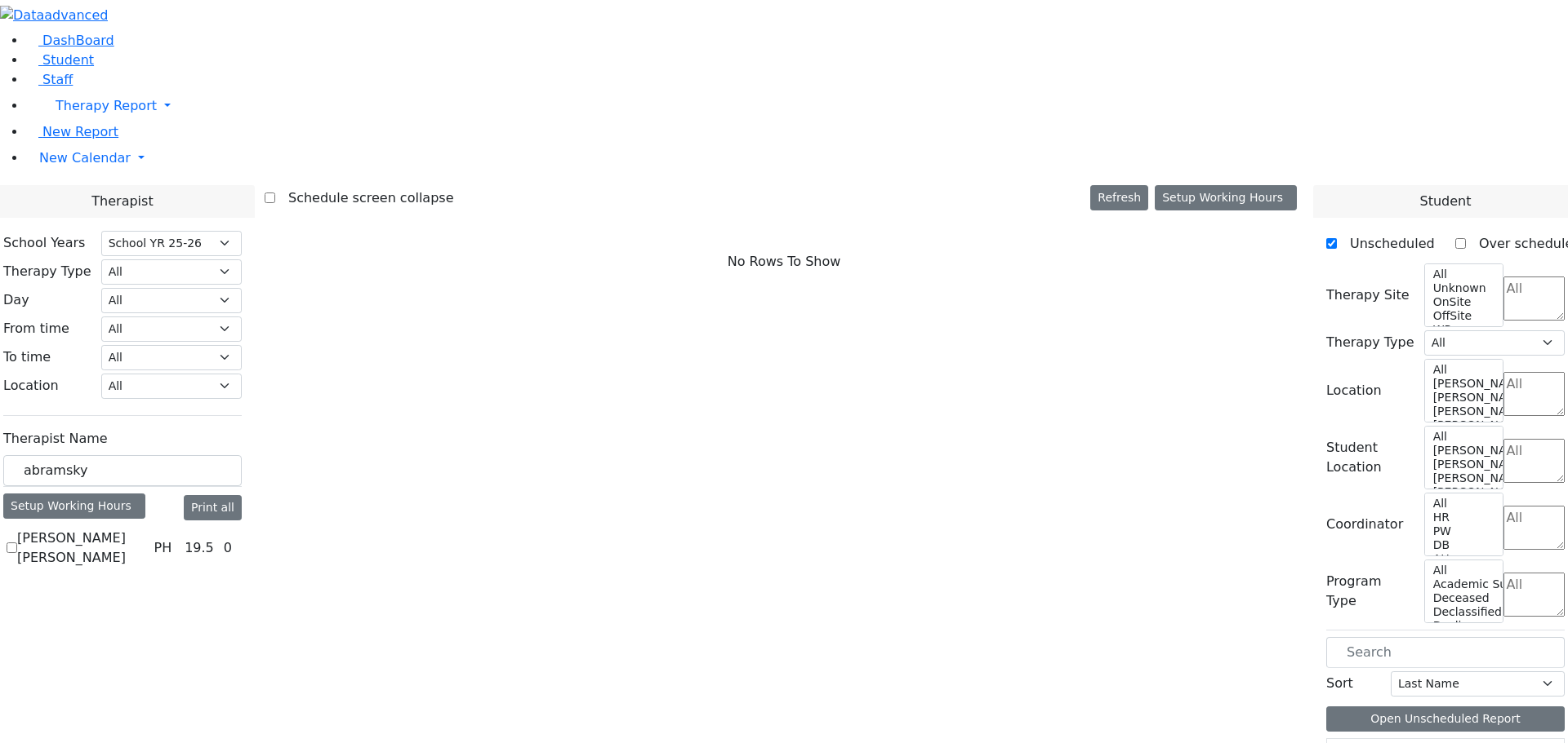
checkbox input "true"
select select "2"
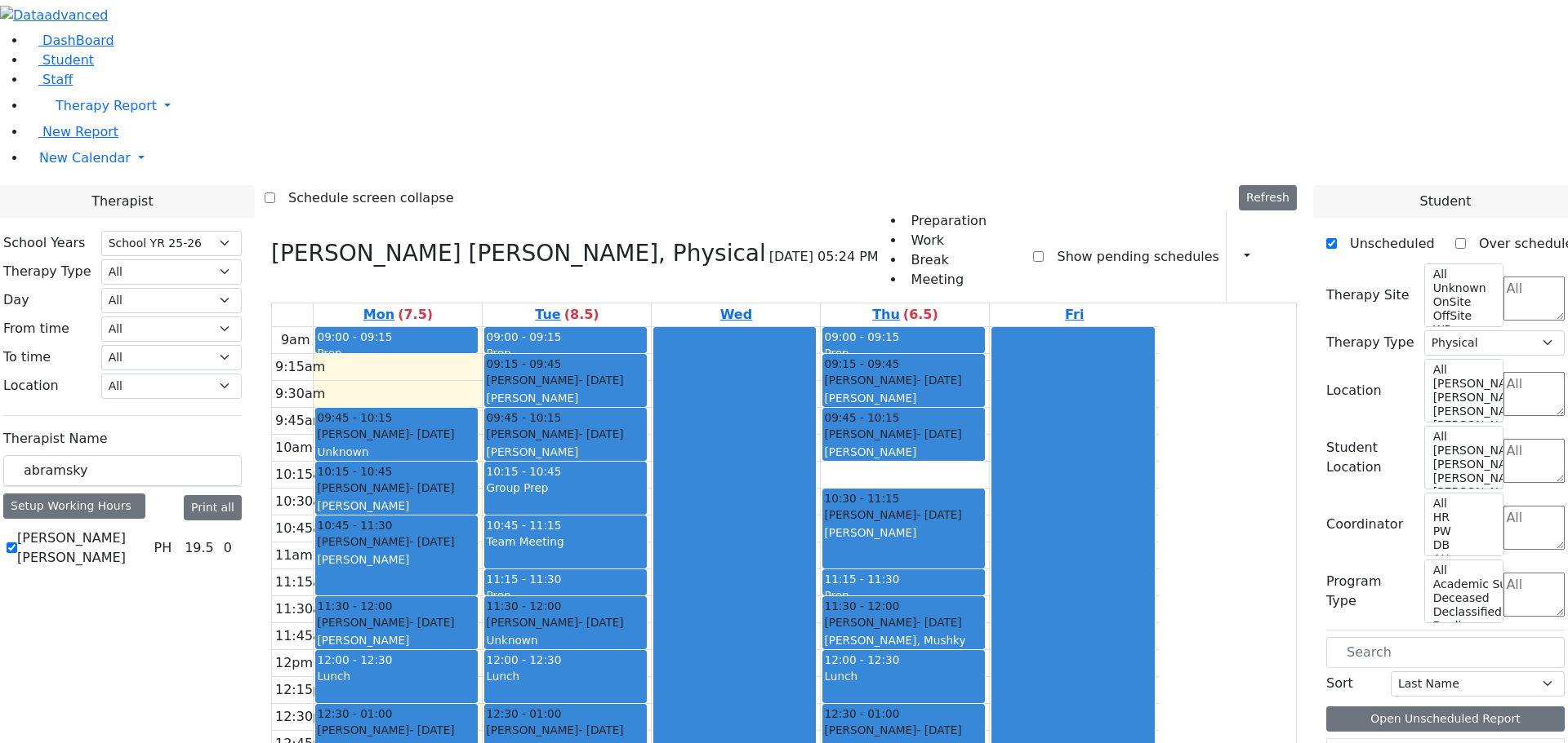
click at [147, 529] on label "[PERSON_NAME] [PERSON_NAME]" at bounding box center [82, 549] width 130 height 40
click at [17, 542] on input "[PERSON_NAME] [PERSON_NAME]" at bounding box center [12, 548] width 11 height 11
checkbox input "false"
select select
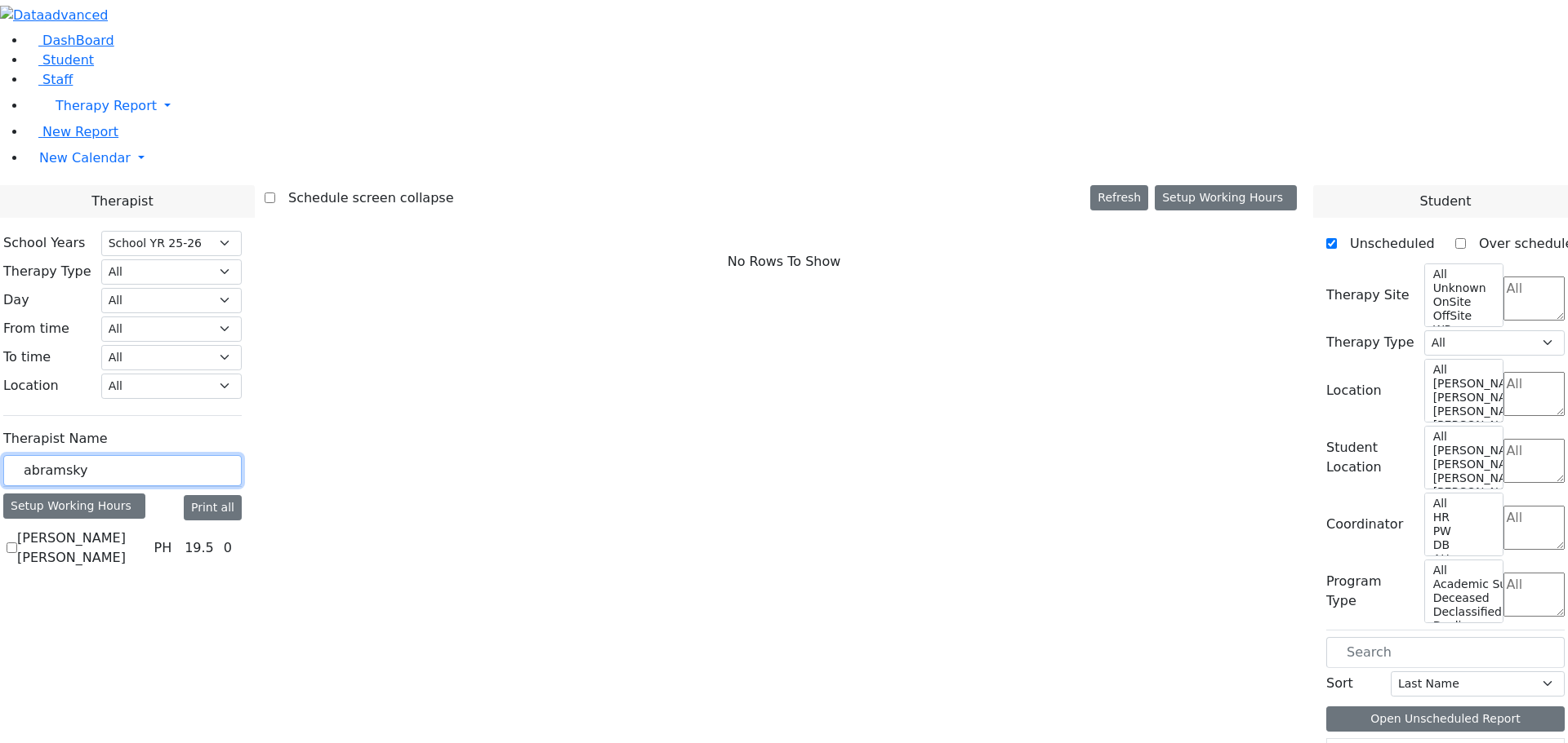
drag, startPoint x: 288, startPoint y: 283, endPoint x: 172, endPoint y: 284, distance: 116.0
type input "meina"
click at [126, 529] on label "[PERSON_NAME]" at bounding box center [71, 539] width 109 height 20
click at [17, 533] on input "[PERSON_NAME]" at bounding box center [12, 538] width 11 height 11
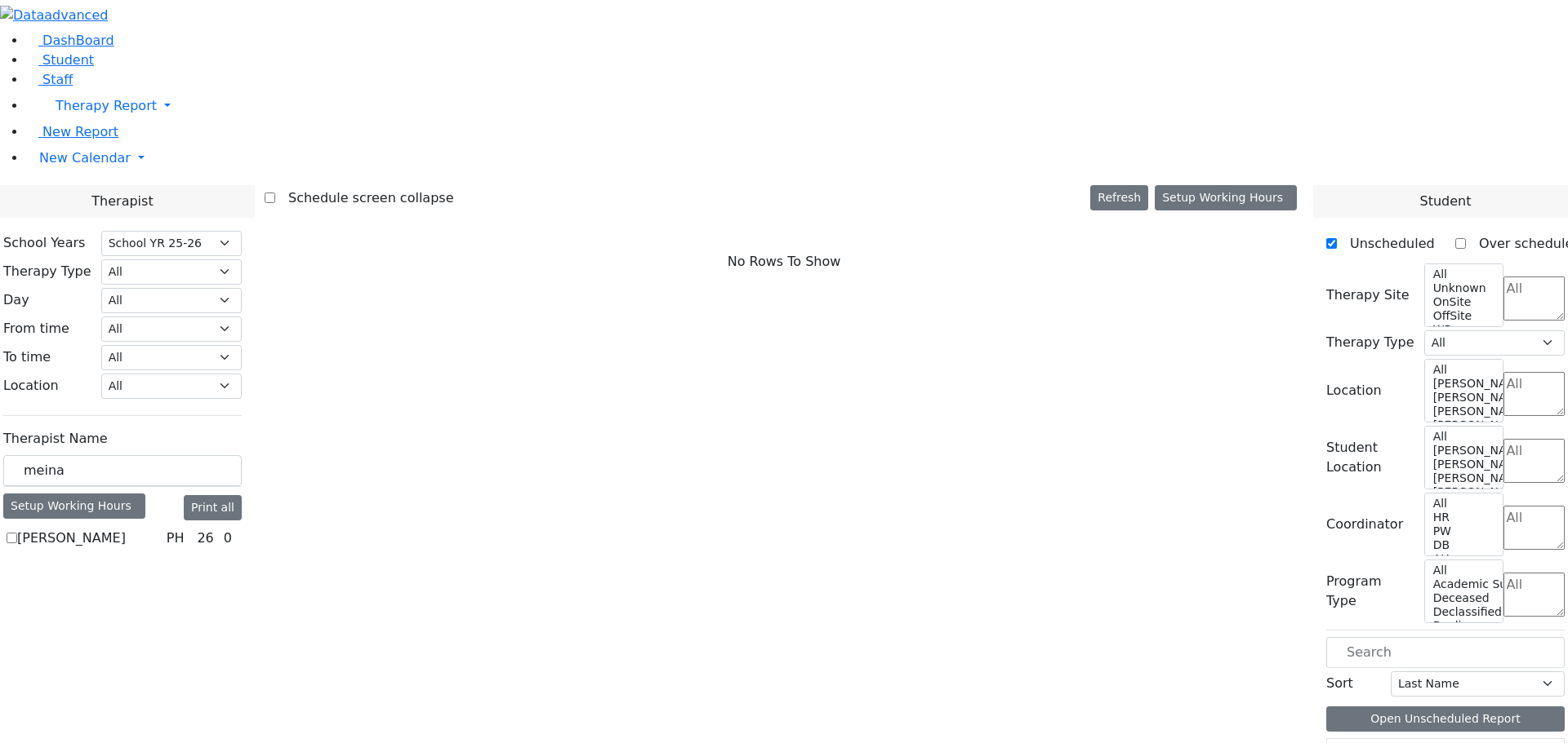
checkbox input "true"
select select "2"
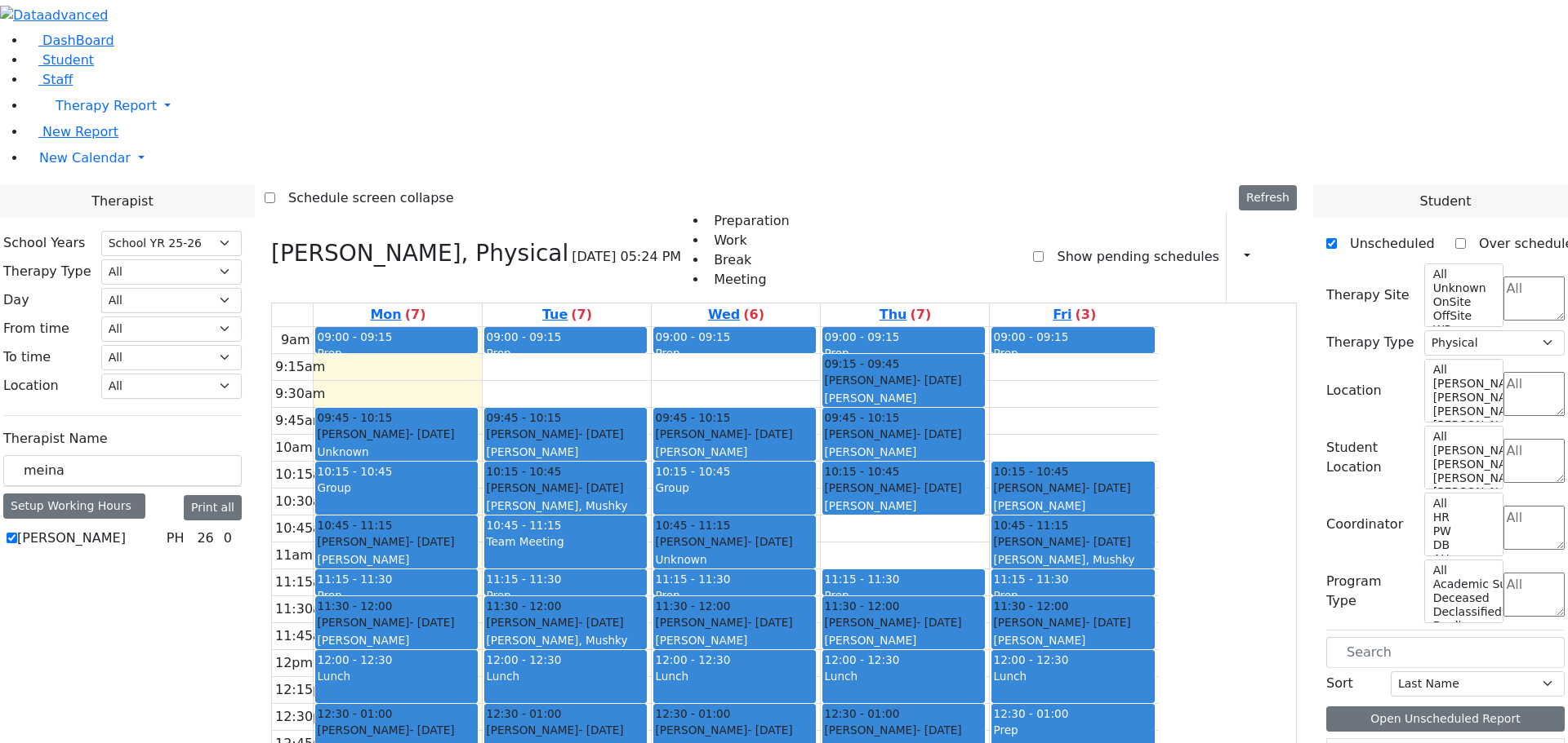
click at [126, 529] on label "[PERSON_NAME]" at bounding box center [71, 539] width 109 height 20
click at [17, 533] on input "[PERSON_NAME]" at bounding box center [12, 538] width 11 height 11
checkbox input "false"
select select
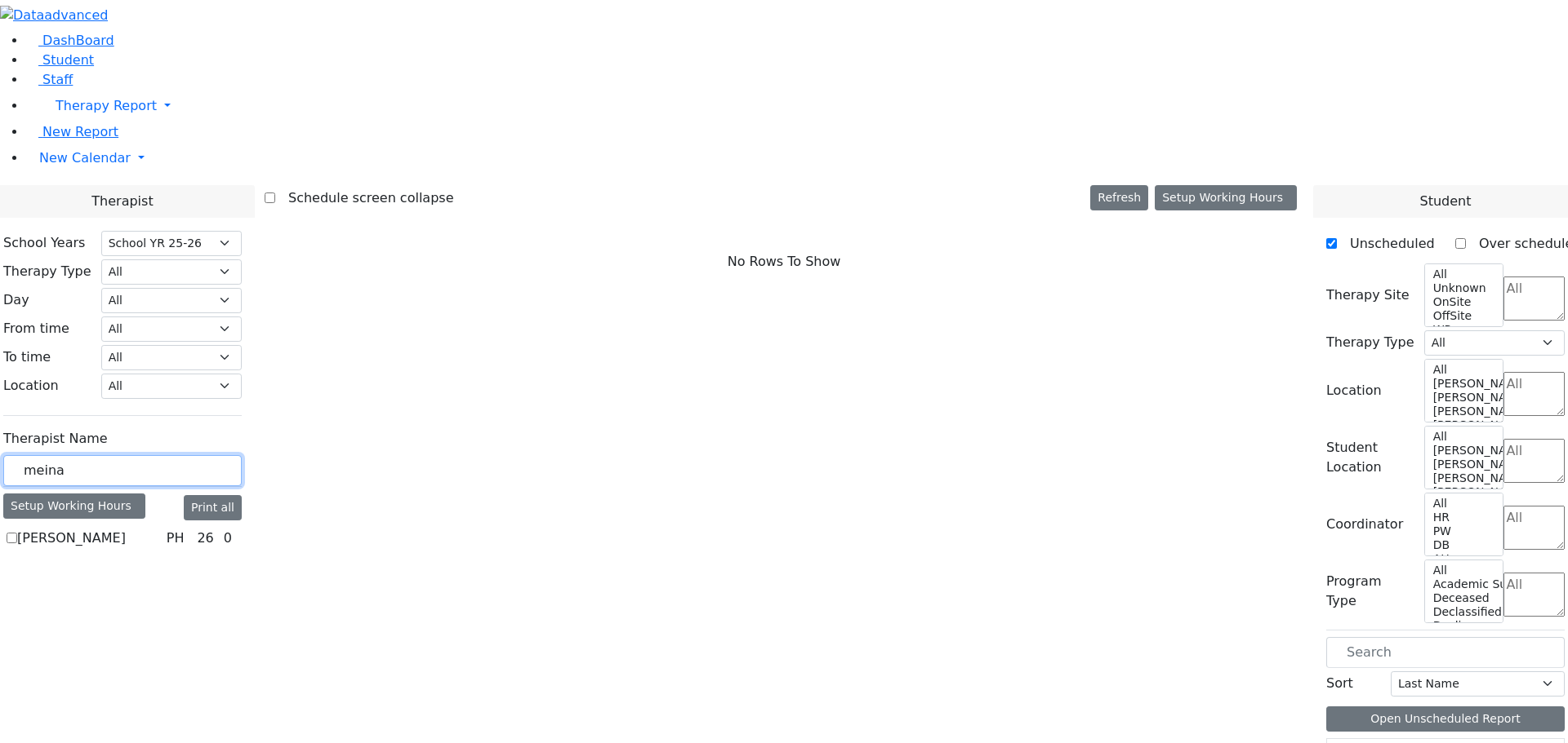
click at [242, 455] on input "meina" at bounding box center [122, 470] width 239 height 31
drag, startPoint x: 273, startPoint y: 287, endPoint x: 100, endPoint y: 268, distance: 174.0
type input "gross"
click at [126, 529] on label "[PERSON_NAME]" at bounding box center [71, 539] width 109 height 20
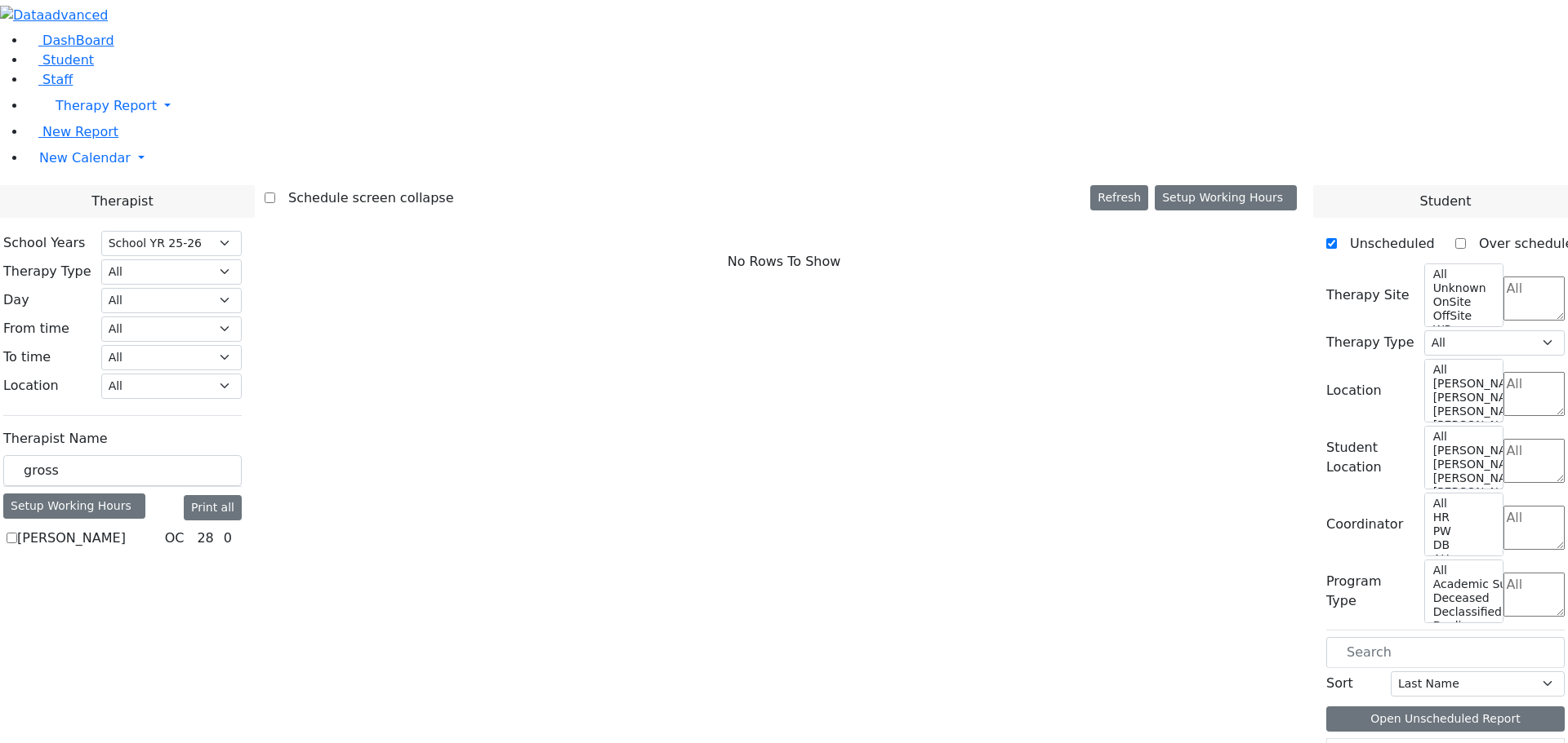
click at [17, 533] on input "[PERSON_NAME]" at bounding box center [12, 538] width 11 height 11
checkbox input "true"
select select "1"
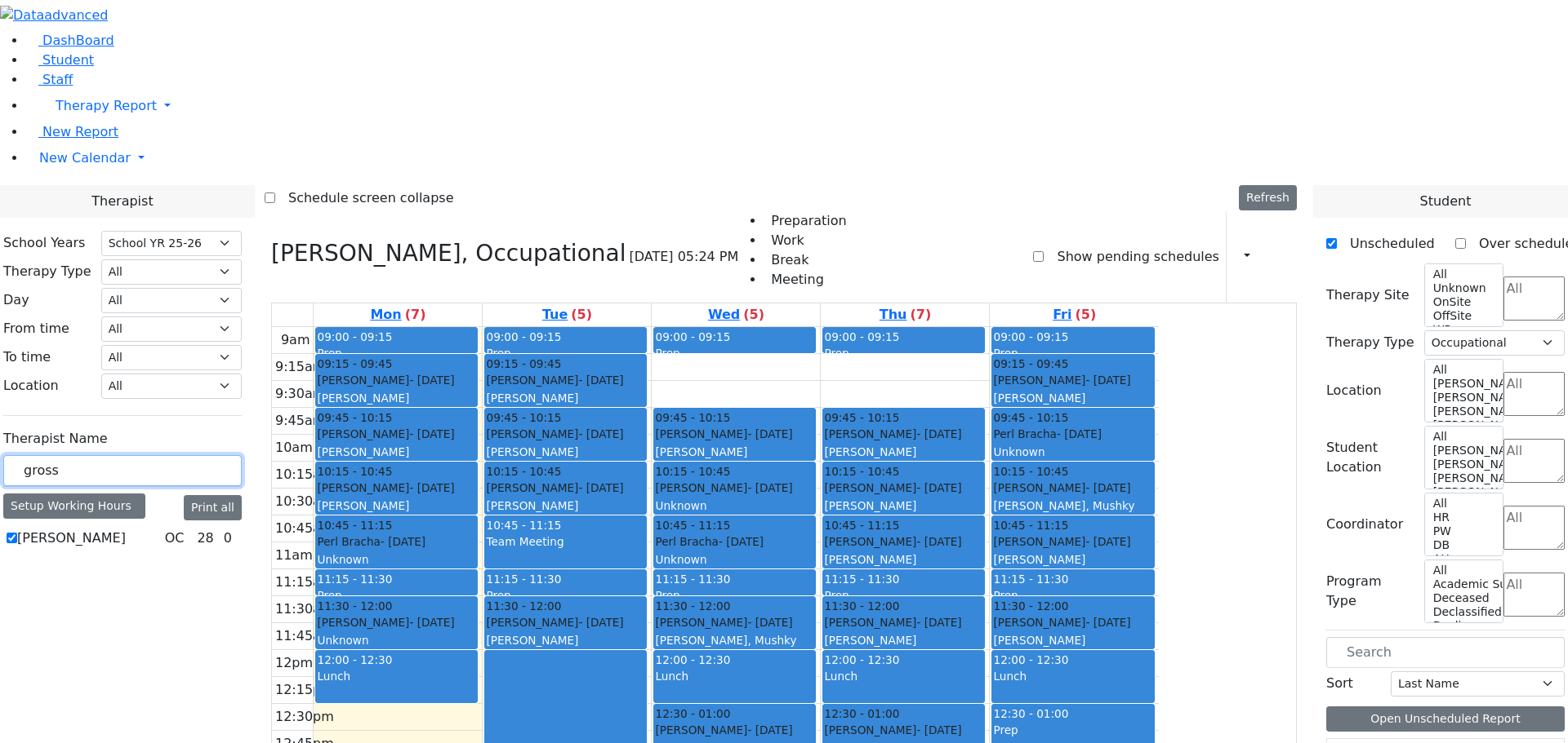
drag, startPoint x: 264, startPoint y: 286, endPoint x: 184, endPoint y: 286, distance: 80.0
type input "tamar"
click at [126, 529] on label "[PERSON_NAME]" at bounding box center [71, 539] width 109 height 20
click at [17, 533] on input "[PERSON_NAME]" at bounding box center [12, 538] width 11 height 11
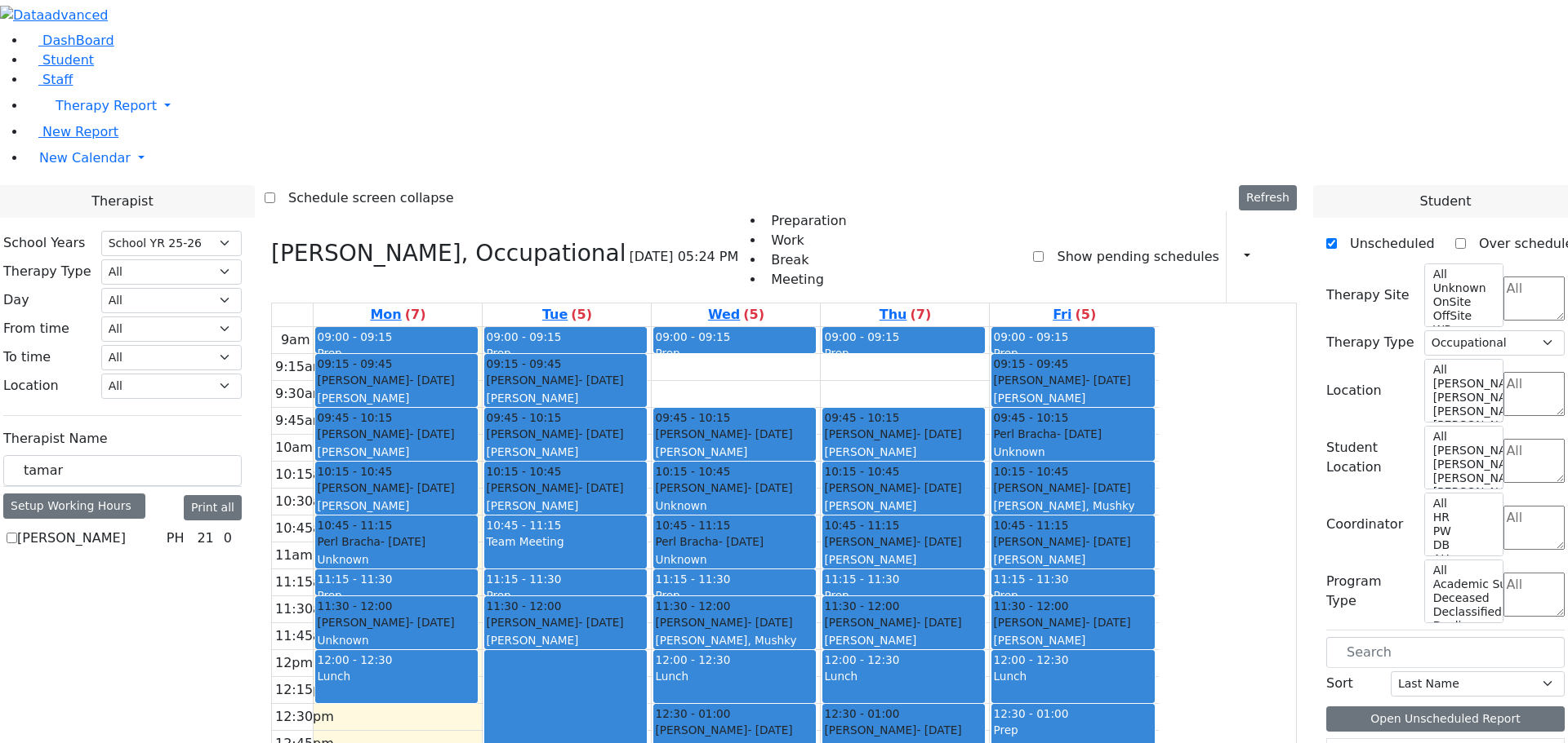
checkbox input "true"
select select "2"
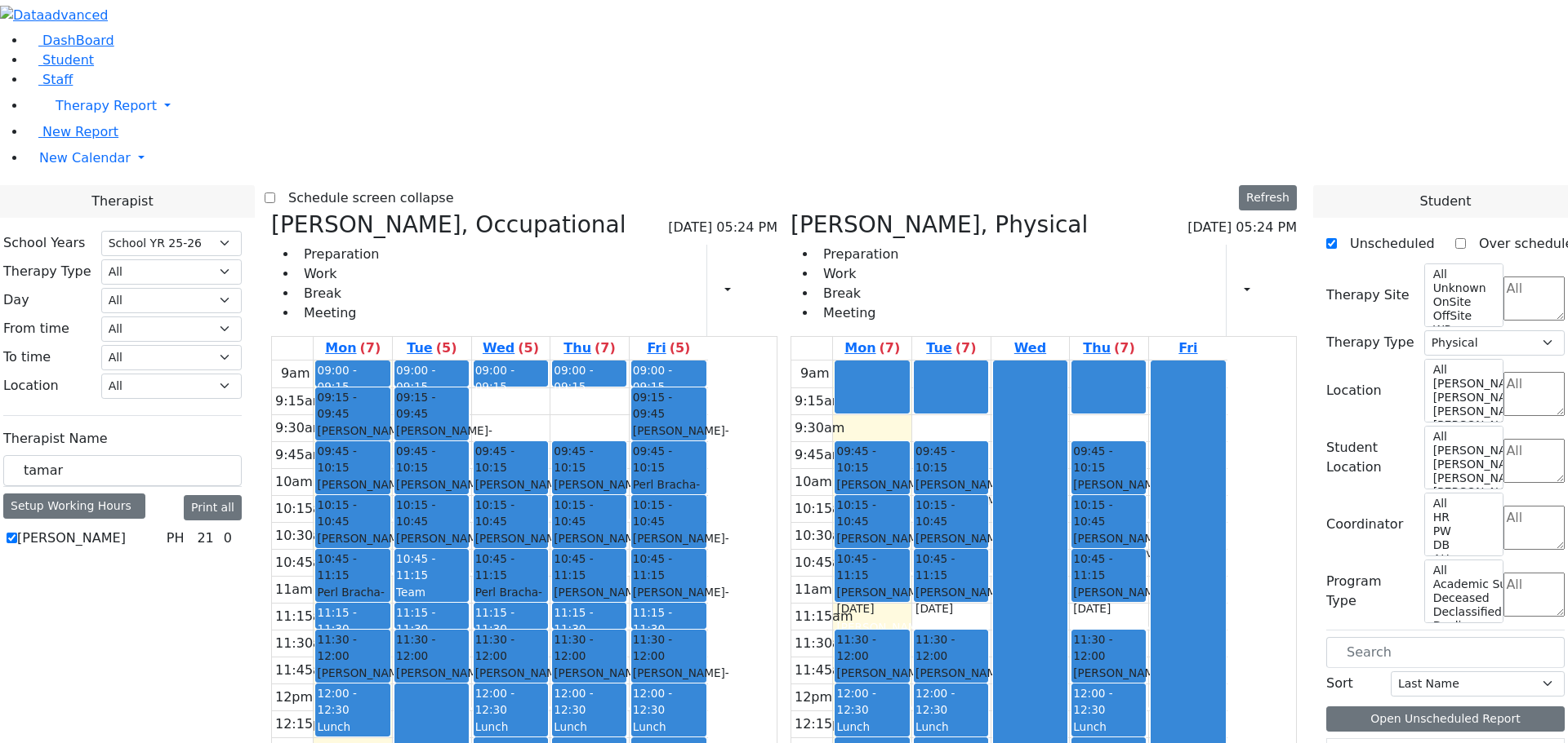
click at [271, 211] on icon at bounding box center [271, 225] width 0 height 27
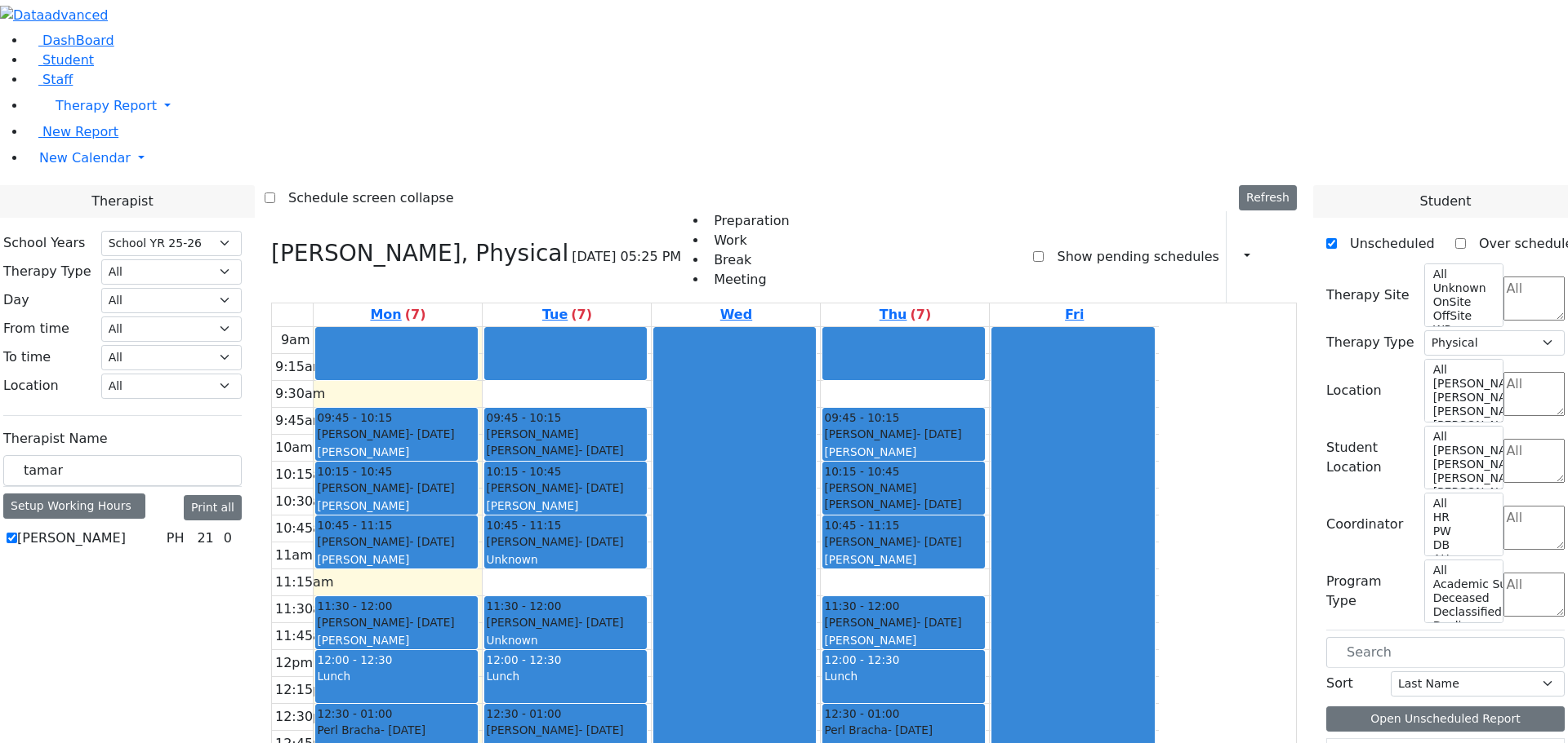
click at [198, 529] on div "Fried Tamar PH 21 0" at bounding box center [122, 539] width 239 height 20
click at [126, 529] on label "[PERSON_NAME]" at bounding box center [71, 539] width 109 height 20
click at [17, 533] on input "[PERSON_NAME]" at bounding box center [12, 538] width 11 height 11
checkbox input "false"
select select
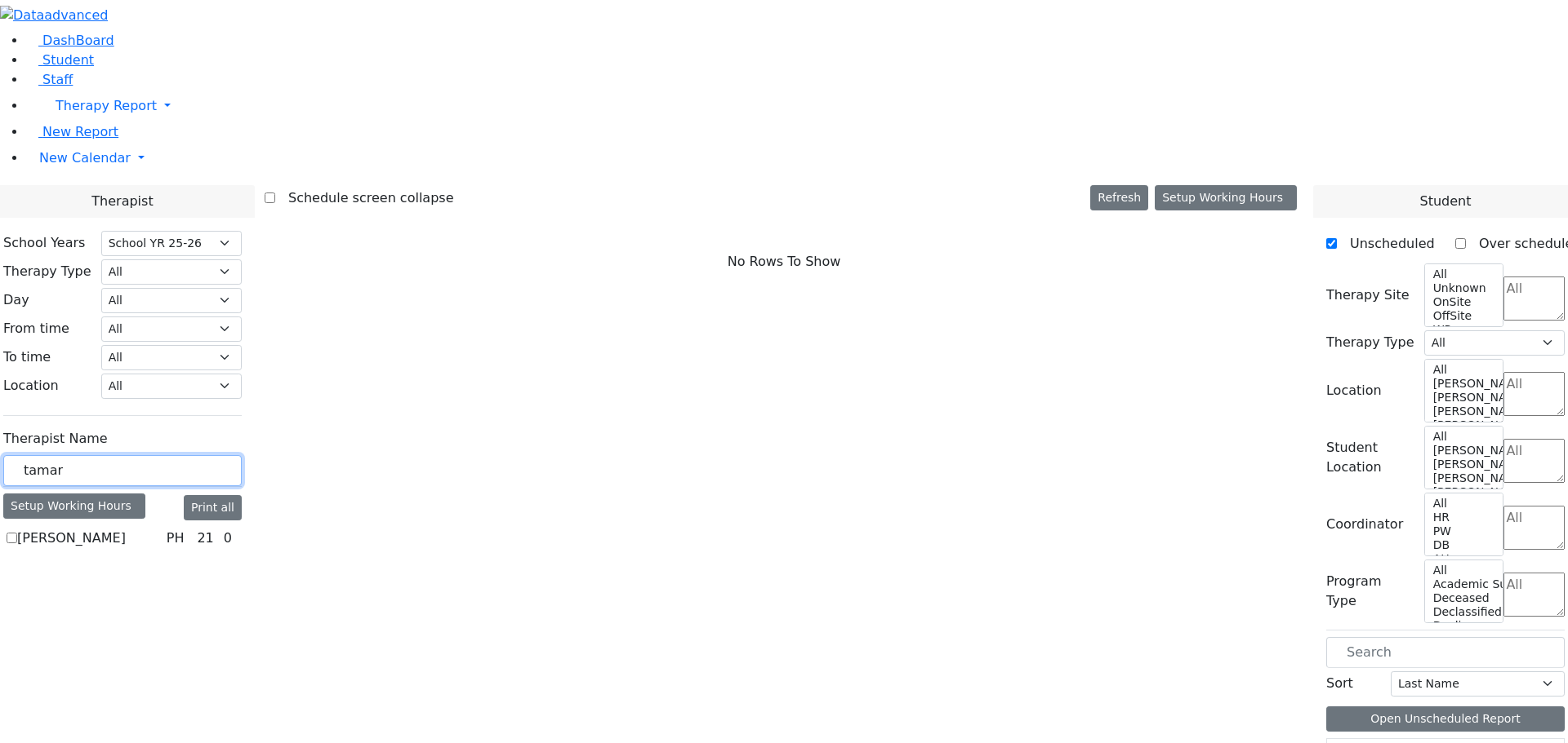
drag, startPoint x: 299, startPoint y: 291, endPoint x: 188, endPoint y: 294, distance: 111.0
click at [188, 295] on div "School Years Select School YR Summer YR 25 School YR 25-26 Summer YR 25 School …" at bounding box center [122, 391] width 265 height 347
type input "green"
click at [126, 529] on label "[PERSON_NAME]" at bounding box center [71, 539] width 109 height 20
click at [17, 533] on input "[PERSON_NAME]" at bounding box center [12, 538] width 11 height 11
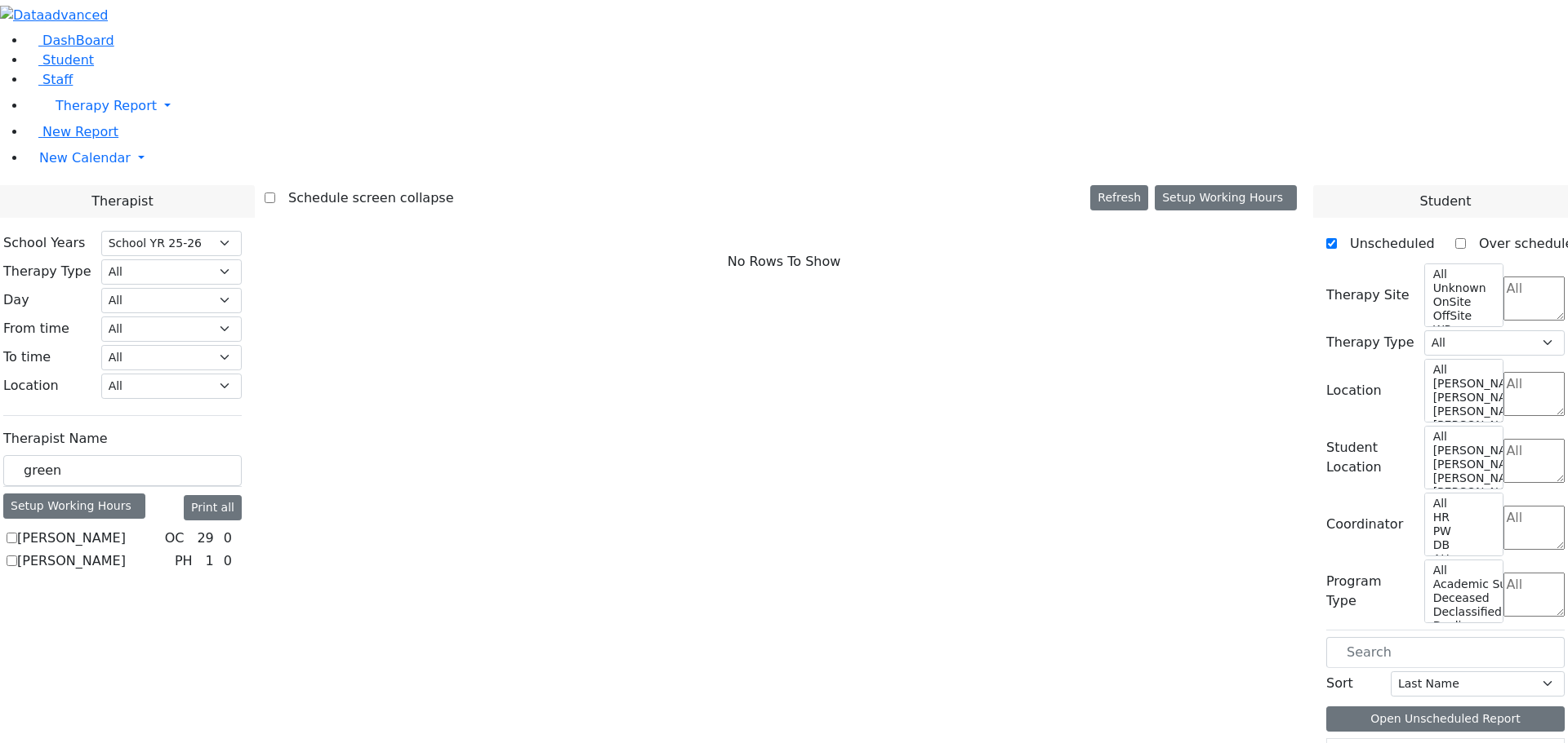
checkbox input "true"
select select "1"
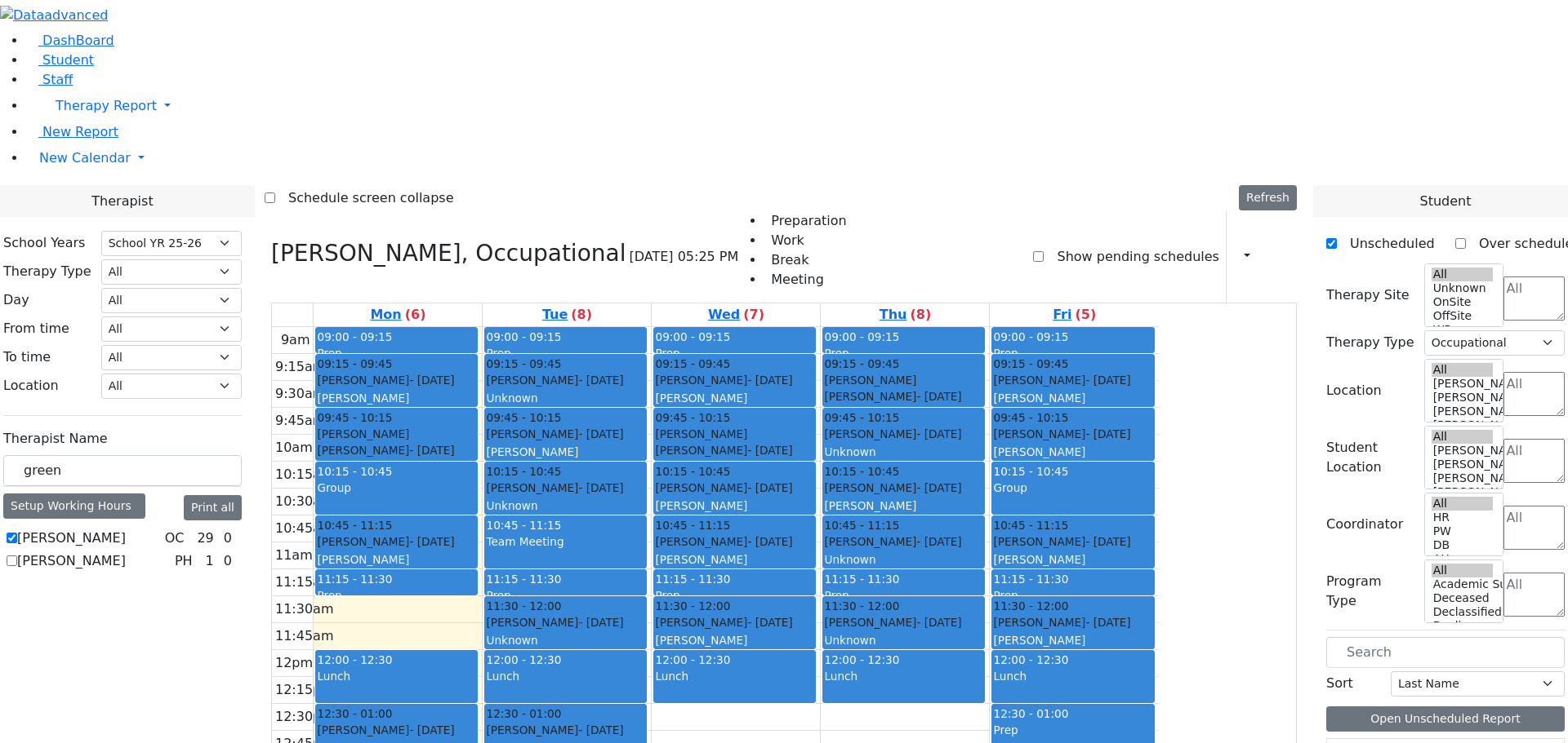
select select "212"
select select "1"
click at [126, 529] on label "[PERSON_NAME]" at bounding box center [71, 539] width 109 height 20
click at [17, 533] on input "[PERSON_NAME]" at bounding box center [12, 538] width 11 height 11
checkbox input "false"
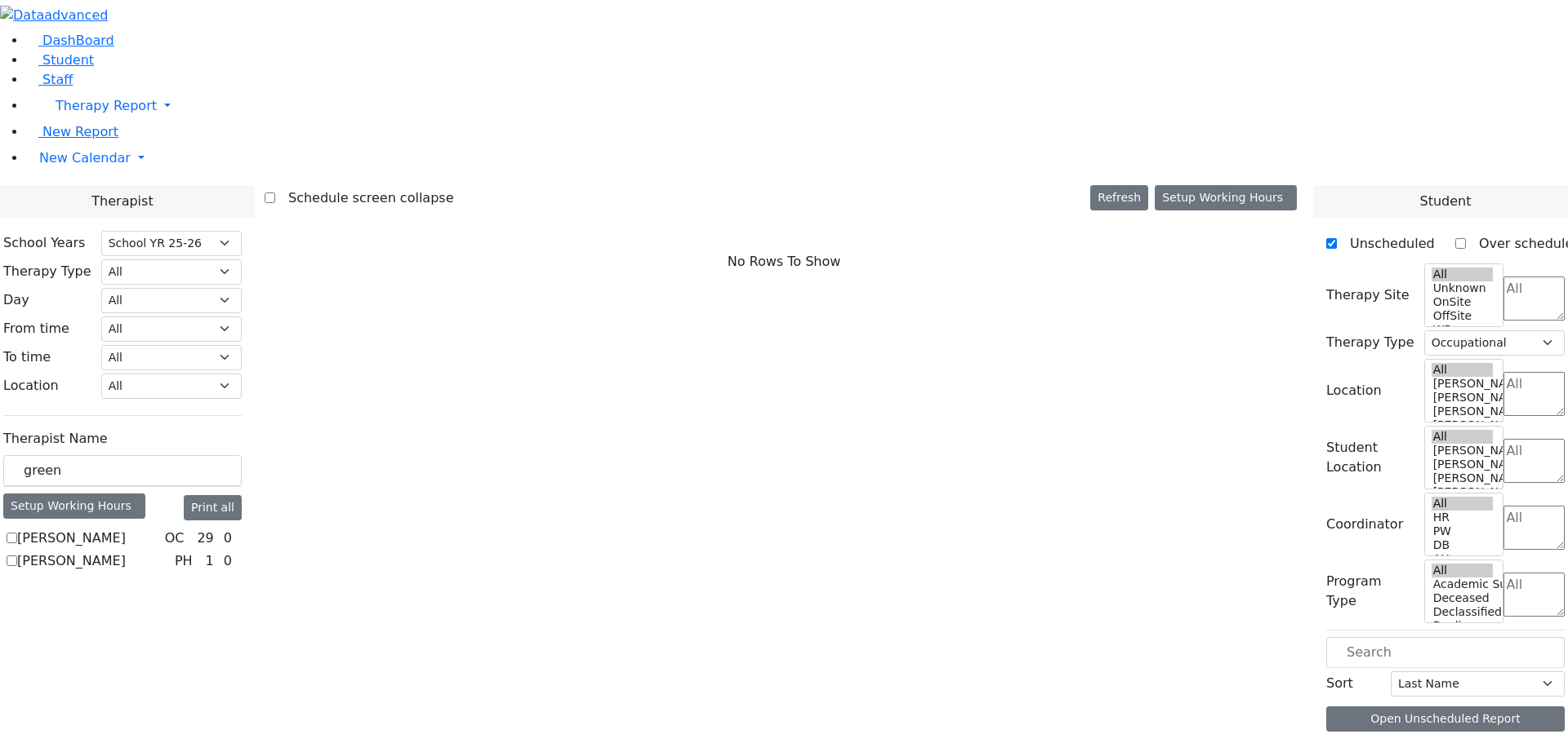
select select
click at [126, 529] on label "[PERSON_NAME]" at bounding box center [71, 539] width 109 height 20
click at [17, 533] on input "[PERSON_NAME]" at bounding box center [12, 538] width 11 height 11
checkbox input "true"
select select "1"
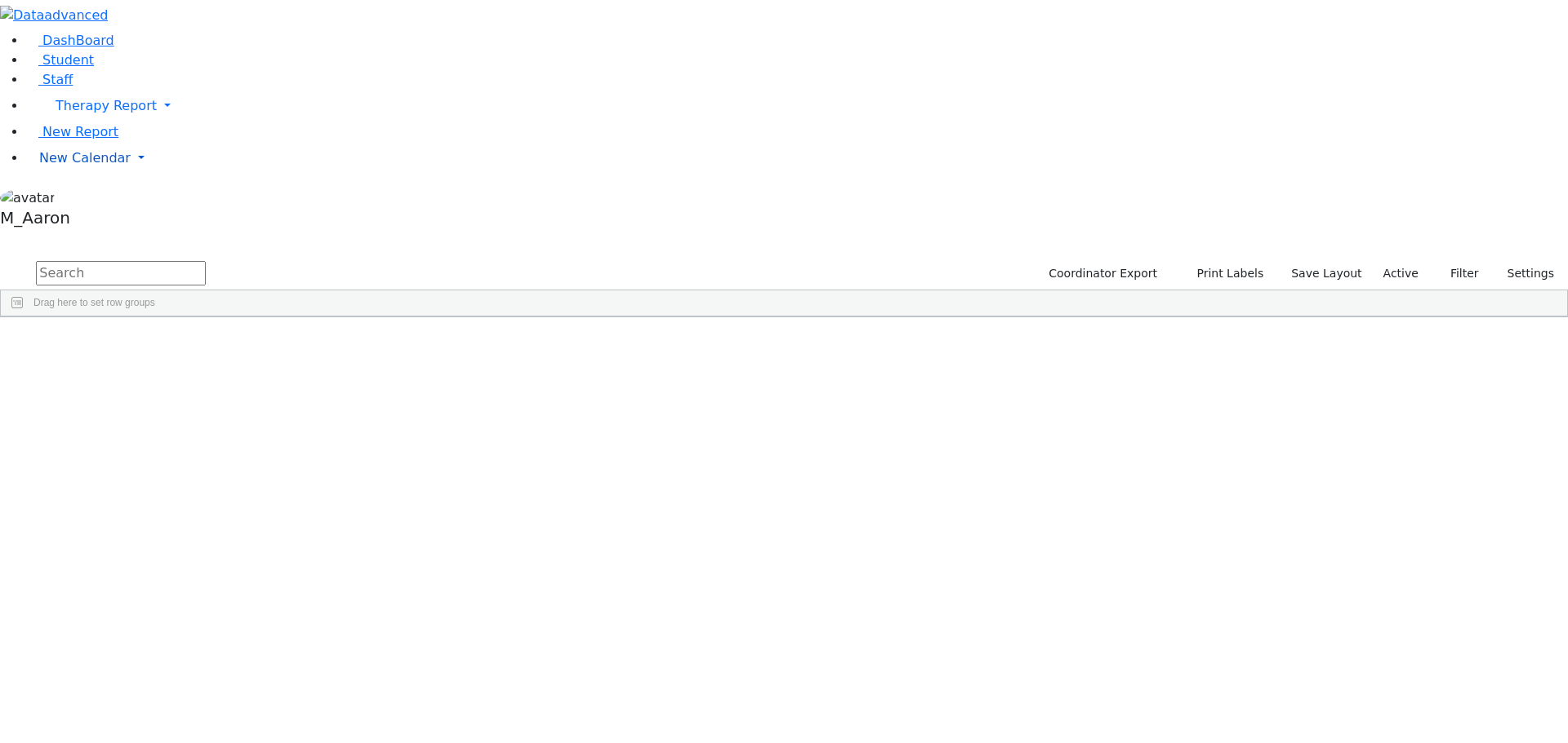
click at [81, 113] on span "New Calendar" at bounding box center [106, 105] width 101 height 15
click at [86, 198] on span "Calendar" at bounding box center [64, 190] width 59 height 15
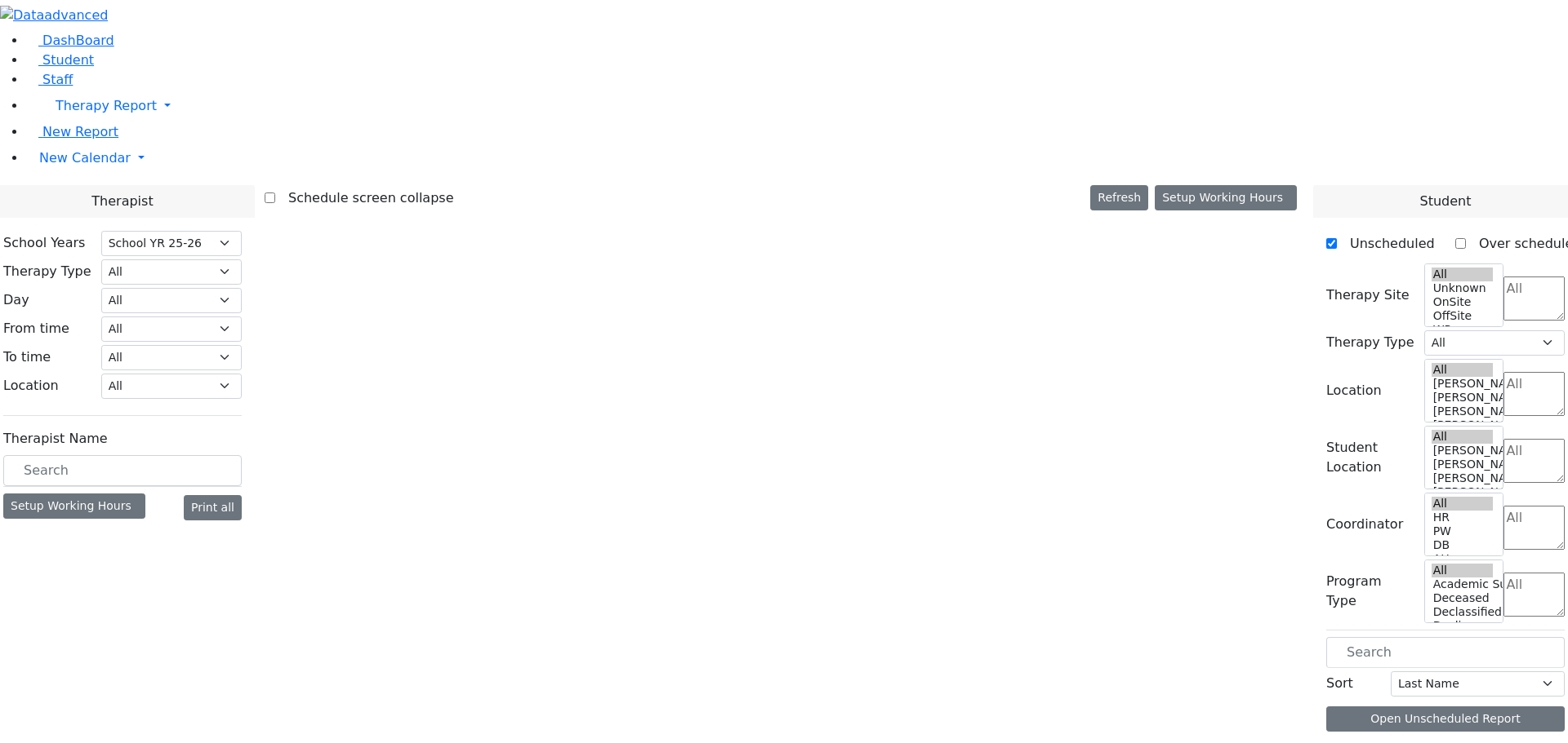
select select "212"
select select "1"
click at [233, 455] on input "text" at bounding box center [122, 470] width 239 height 31
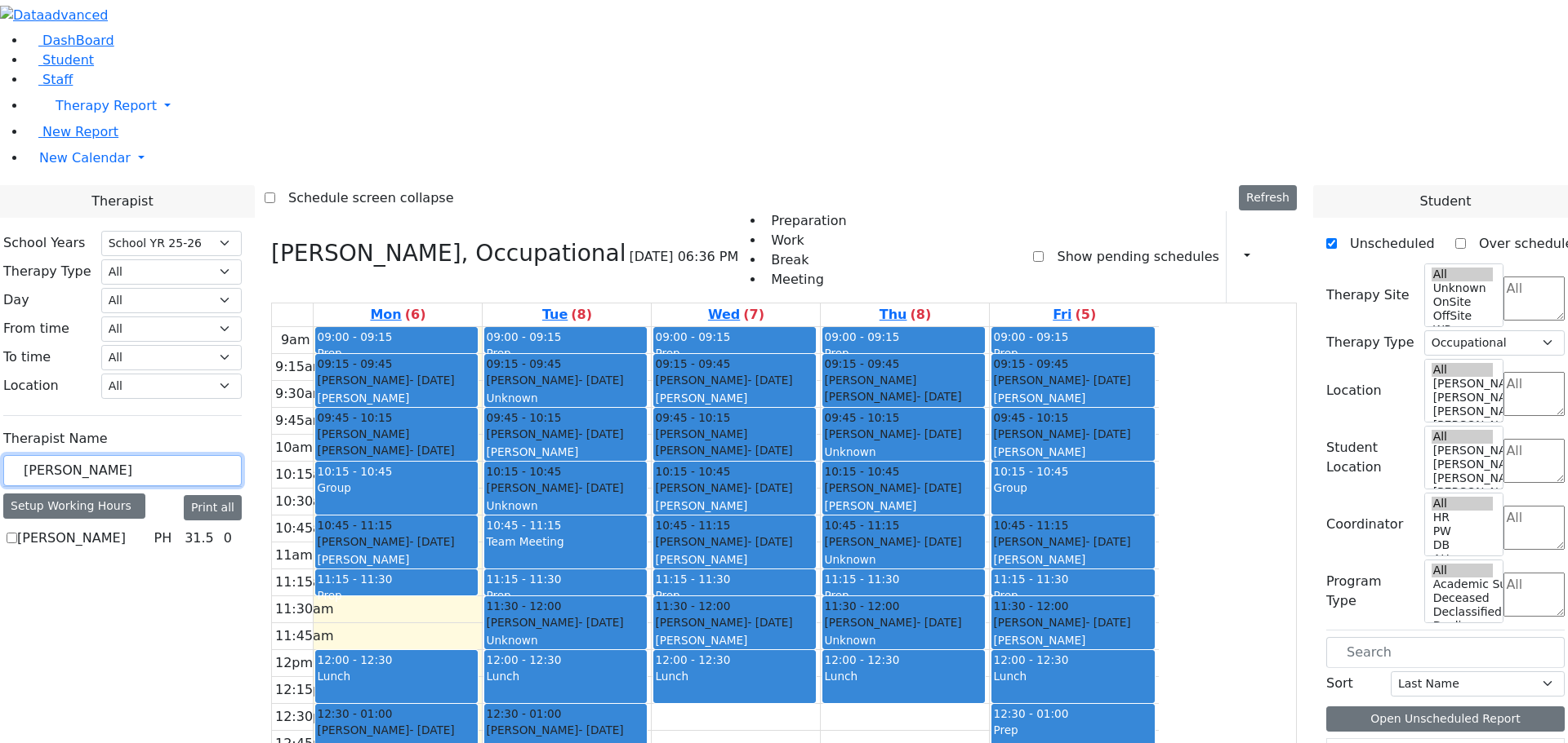
type input "[PERSON_NAME]"
click at [126, 529] on label "[PERSON_NAME]" at bounding box center [71, 539] width 109 height 20
click at [17, 533] on input "[PERSON_NAME]" at bounding box center [12, 538] width 11 height 11
checkbox input "true"
select select "2"
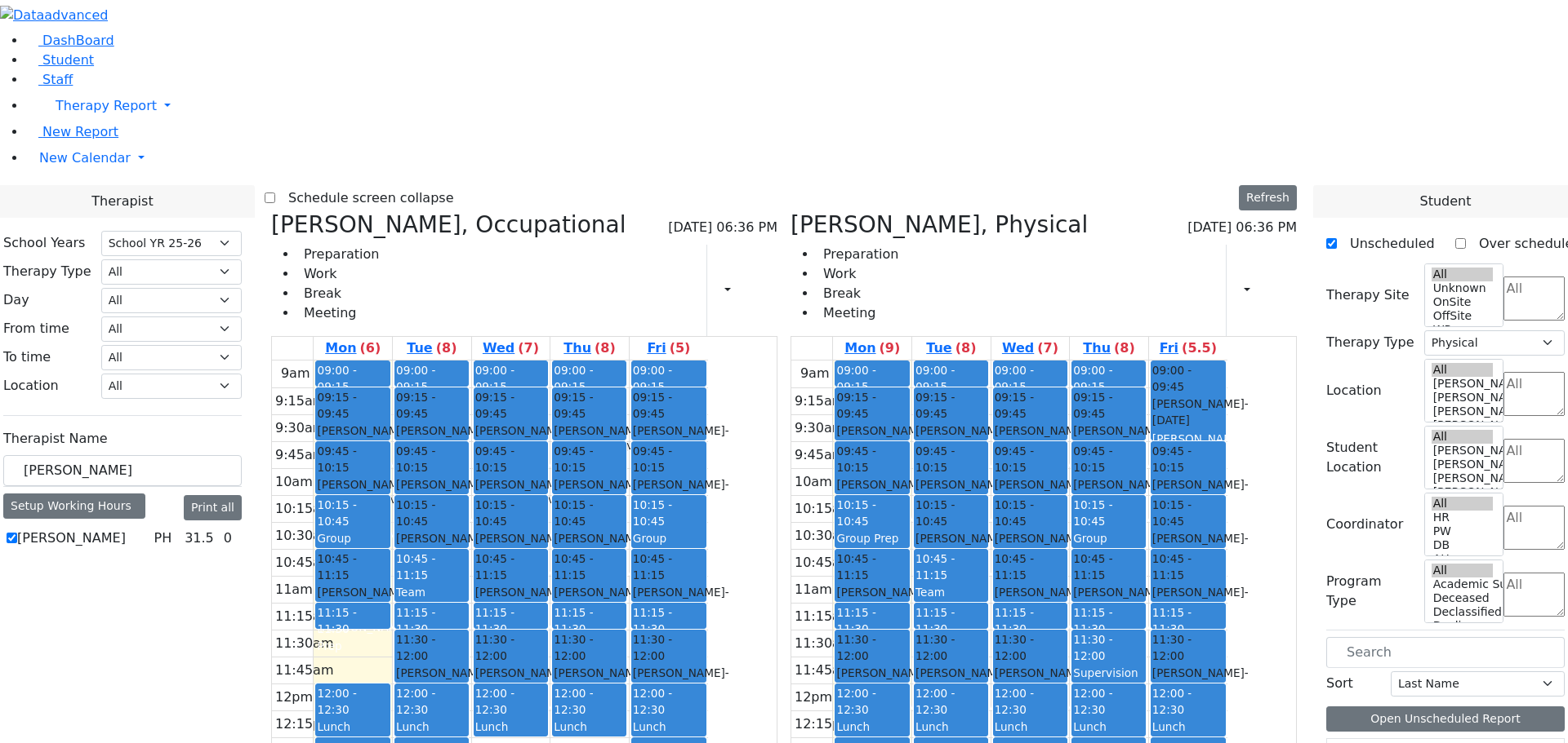
click at [271, 211] on icon at bounding box center [271, 225] width 0 height 27
